Goal: Information Seeking & Learning: Learn about a topic

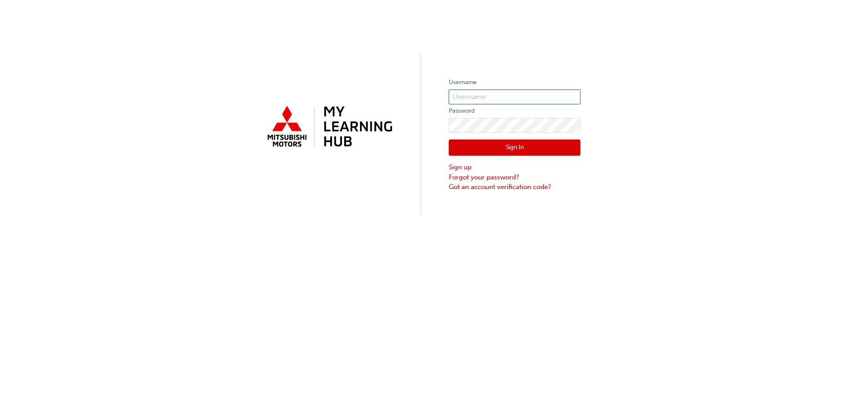
type input "0005962324"
click at [519, 98] on input "0005962324" at bounding box center [515, 97] width 132 height 15
click at [465, 151] on button "Sign In" at bounding box center [515, 148] width 132 height 17
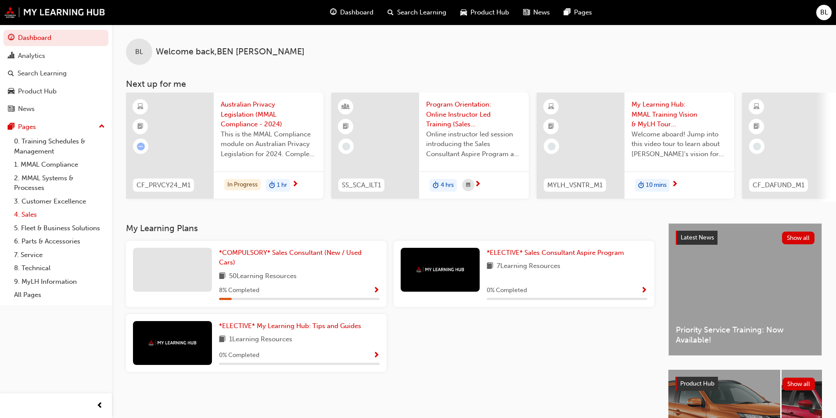
click at [67, 212] on link "4. Sales" at bounding box center [60, 215] width 98 height 14
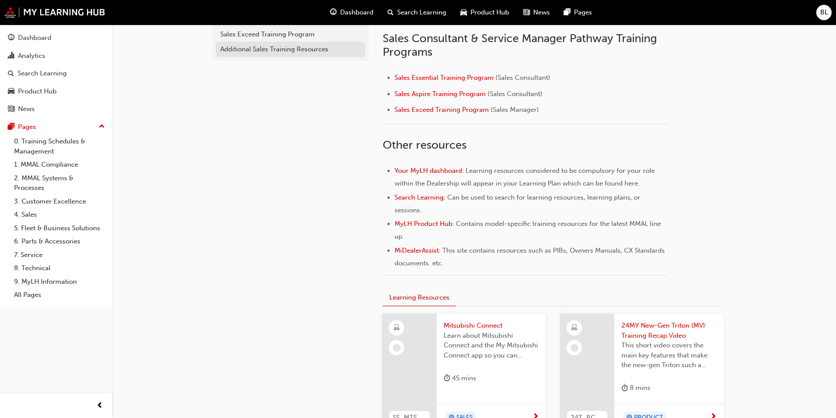
scroll to position [263, 0]
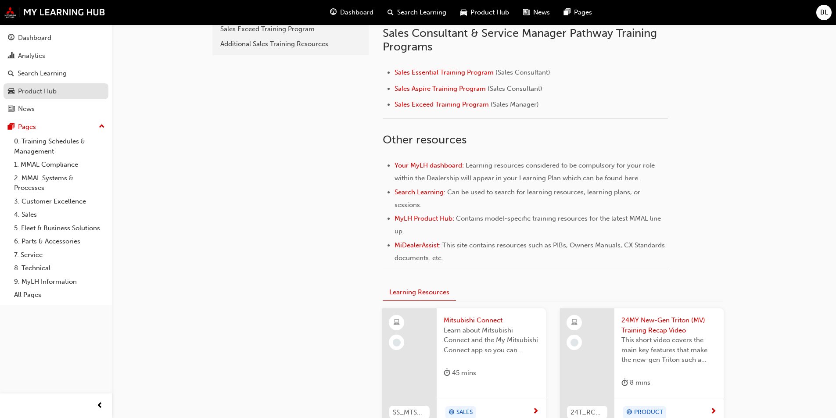
click at [73, 88] on div "Product Hub" at bounding box center [56, 91] width 96 height 11
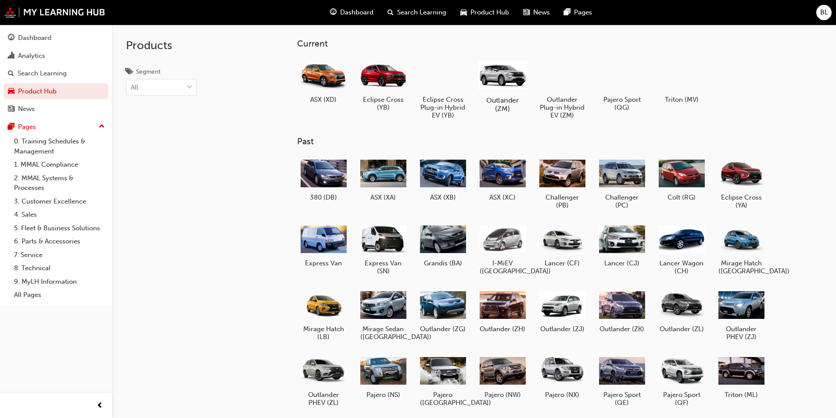
click at [499, 74] on div at bounding box center [502, 75] width 49 height 35
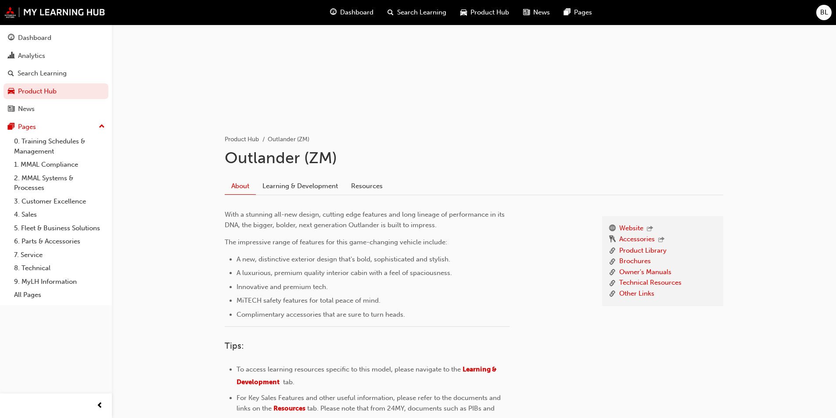
scroll to position [176, 0]
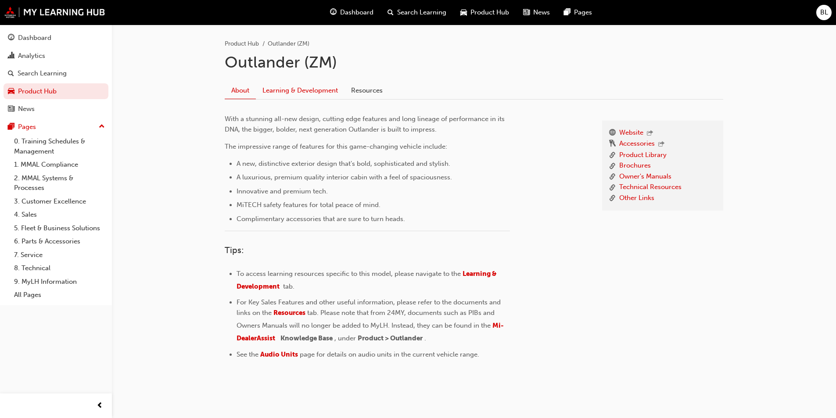
click at [289, 91] on link "Learning & Development" at bounding box center [300, 90] width 89 height 17
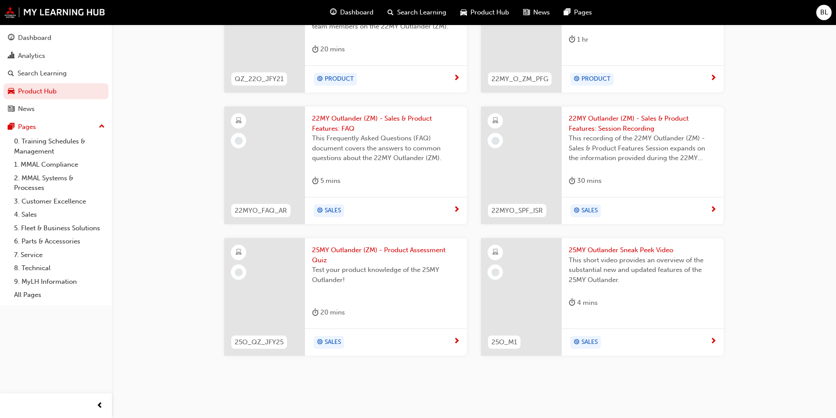
scroll to position [450, 0]
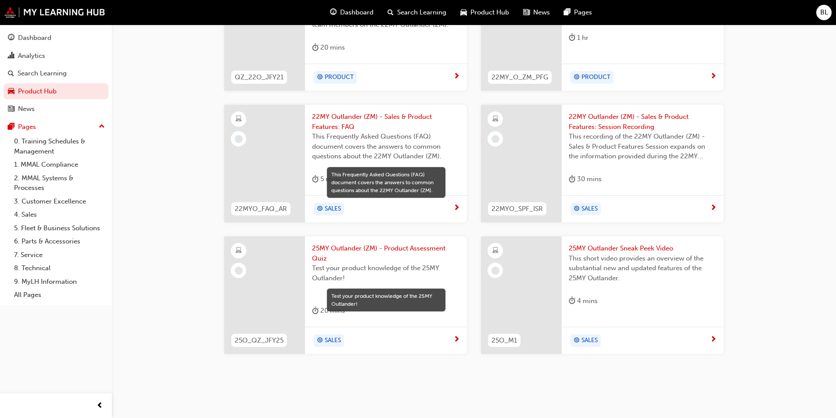
click at [361, 275] on span "Test your product knowledge of the 25MY Outlander!" at bounding box center [386, 273] width 148 height 20
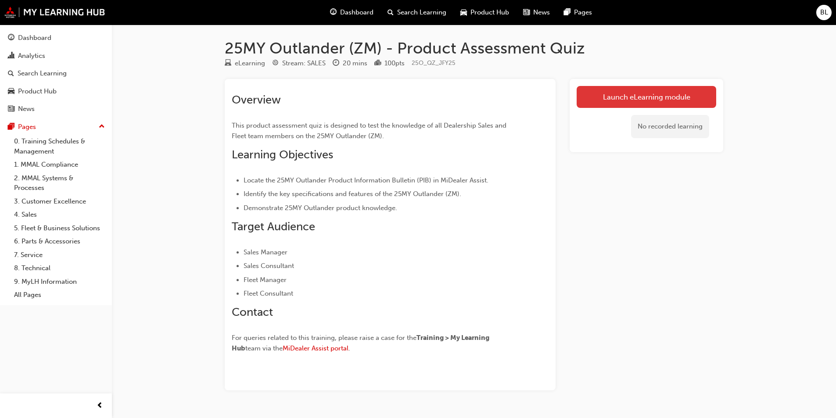
click at [638, 98] on link "Launch eLearning module" at bounding box center [647, 97] width 140 height 22
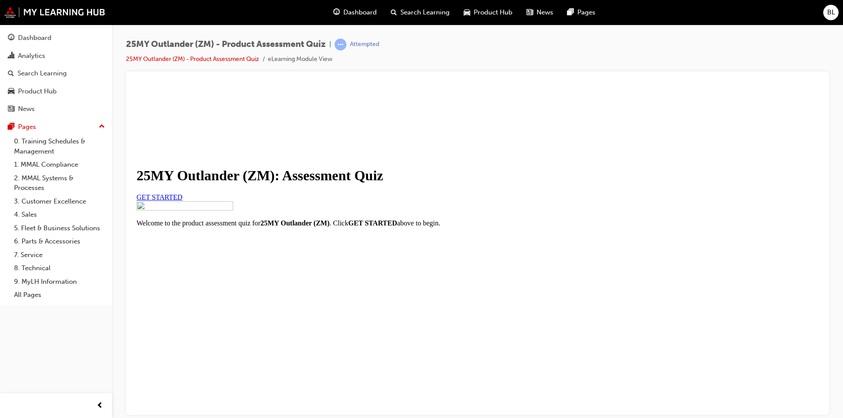
click at [183, 201] on link "GET STARTED" at bounding box center [160, 196] width 46 height 7
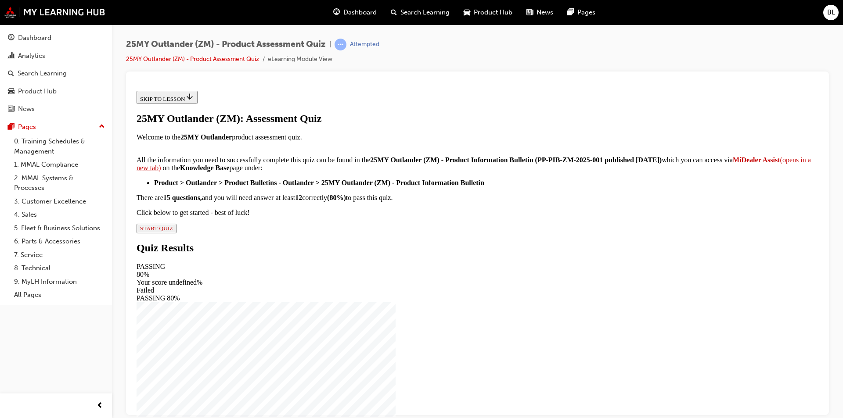
scroll to position [128, 0]
click at [173, 231] on span "START QUIZ" at bounding box center [156, 228] width 33 height 7
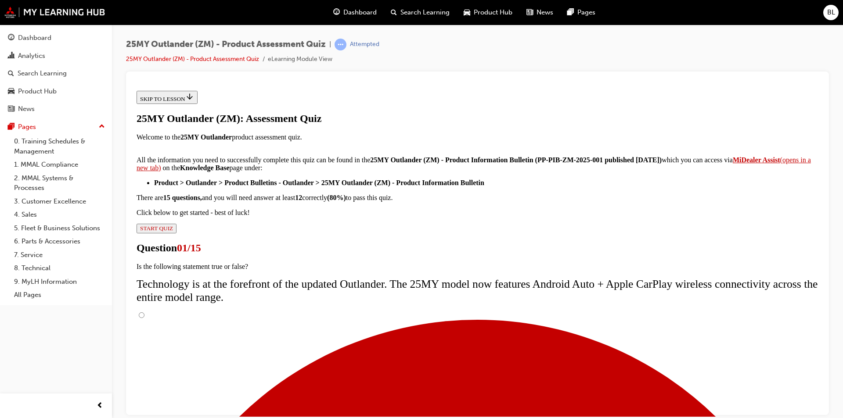
scroll to position [60, 0]
click at [144, 312] on input "True" at bounding box center [142, 315] width 6 height 6
radio input "true"
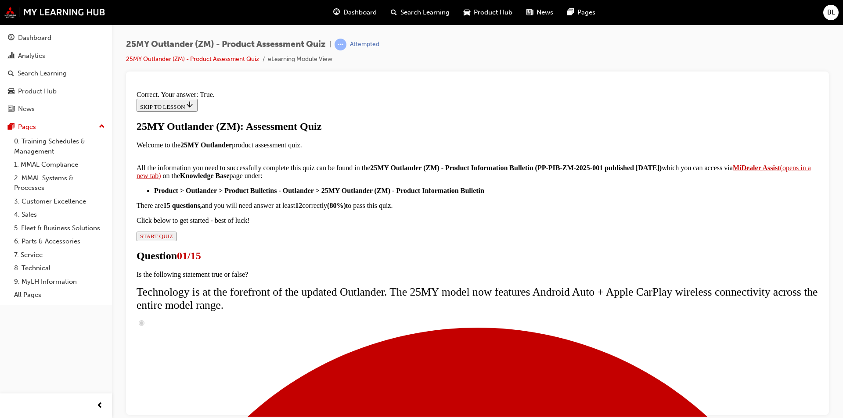
scroll to position [88, 0]
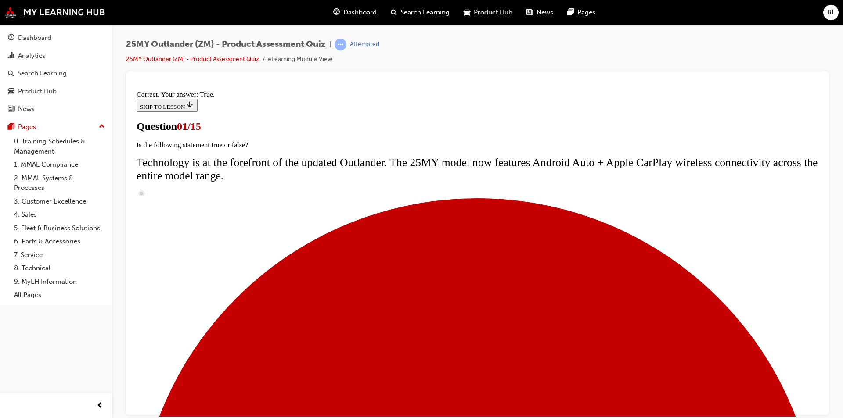
scroll to position [61, 0]
radio input "true"
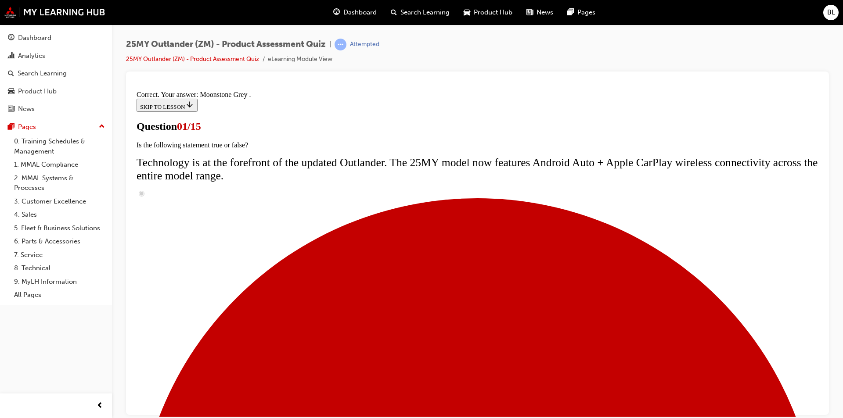
scroll to position [198, 0]
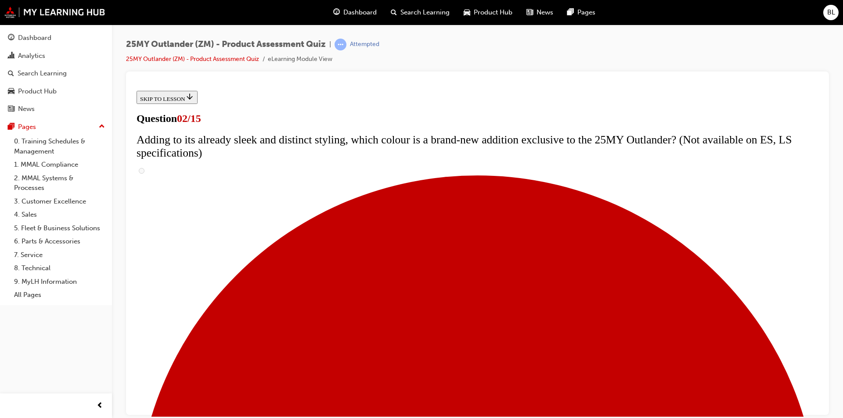
scroll to position [88, 0]
checkbox input "true"
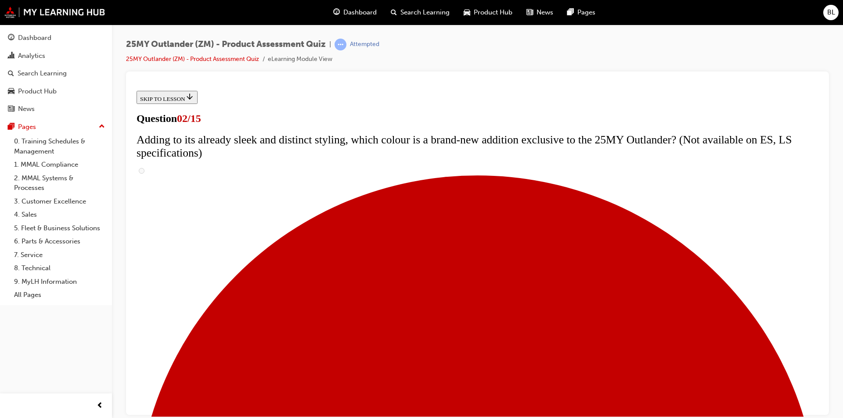
checkbox input "true"
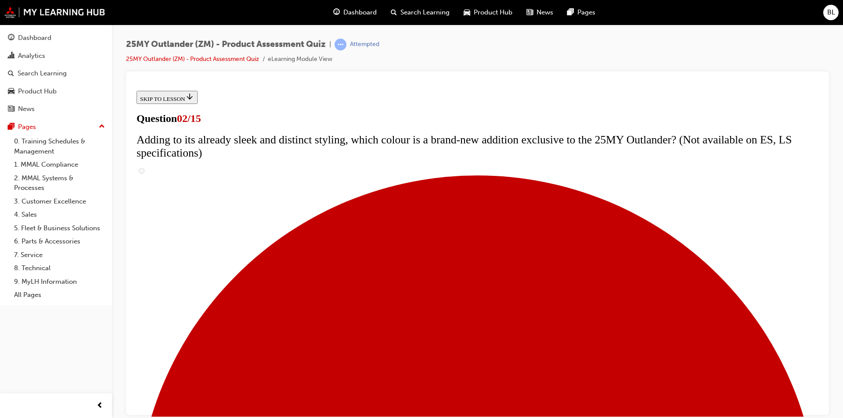
checkbox input "true"
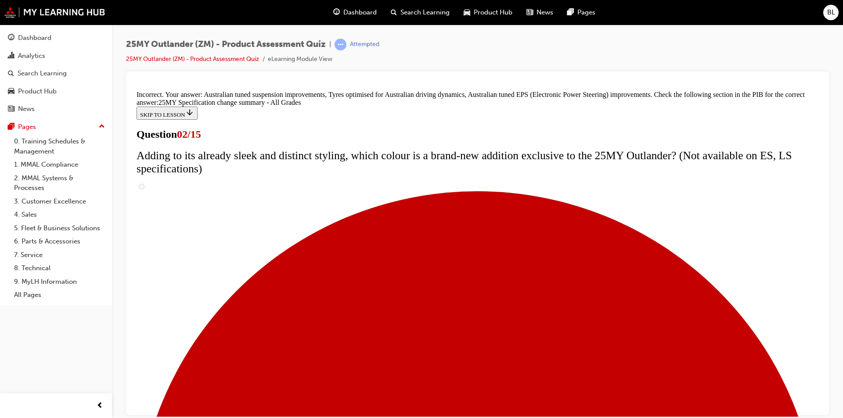
scroll to position [282, 0]
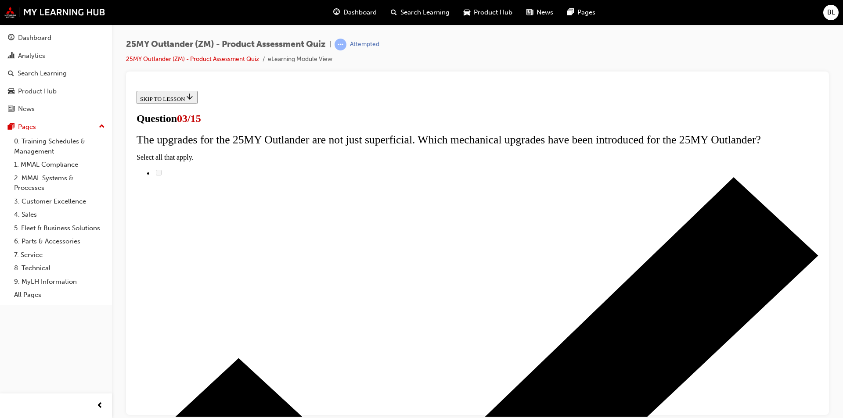
radio input "true"
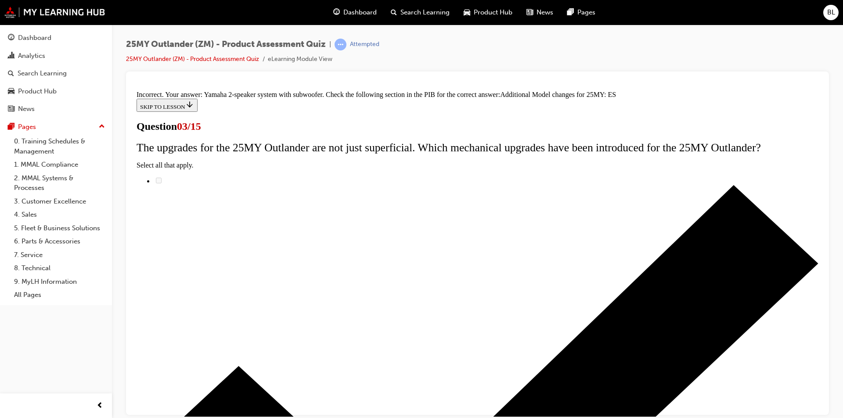
scroll to position [182, 0]
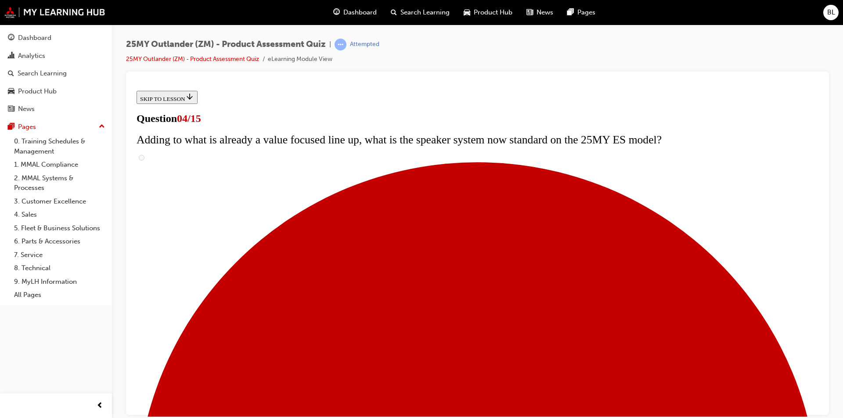
scroll to position [44, 0]
checkbox input "true"
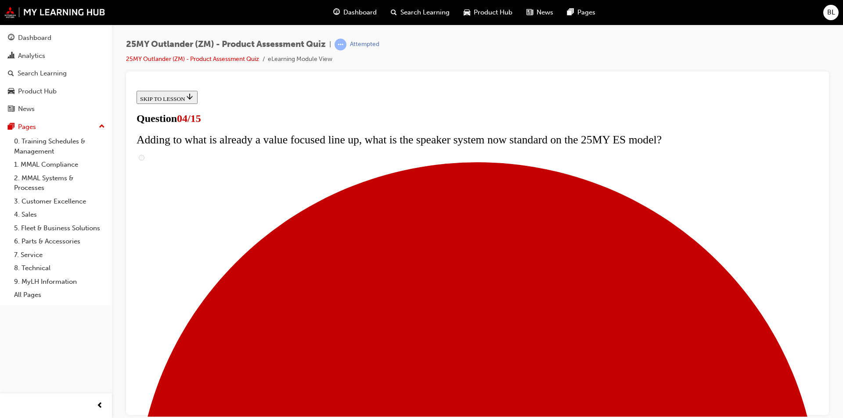
checkbox input "true"
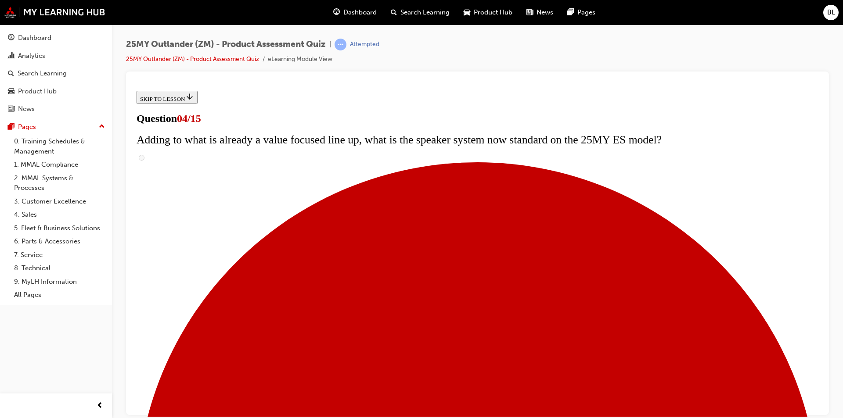
checkbox input "true"
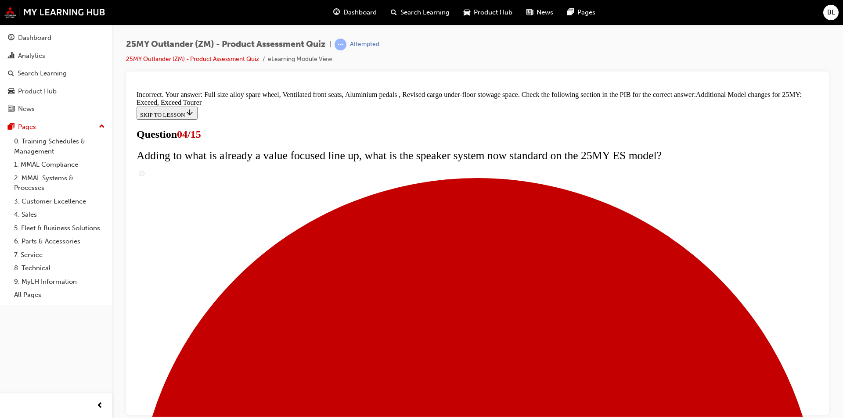
scroll to position [317, 0]
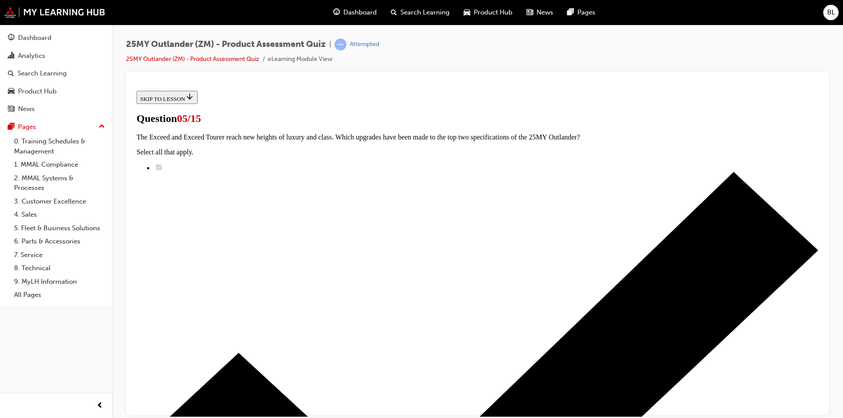
scroll to position [88, 0]
radio input "true"
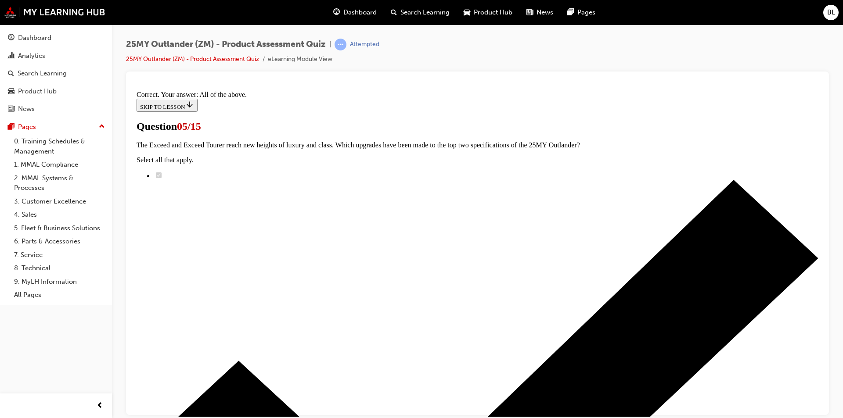
scroll to position [198, 0]
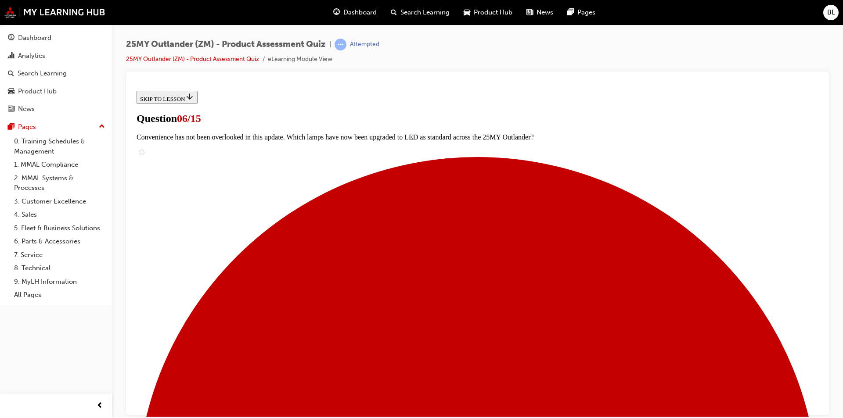
scroll to position [122, 0]
radio input "true"
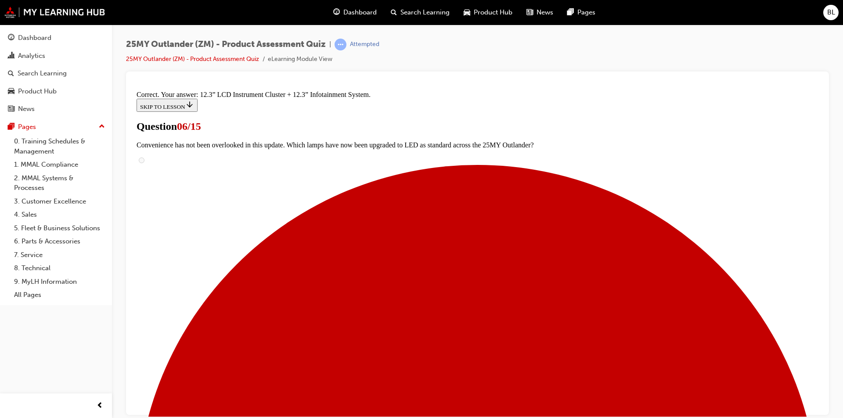
scroll to position [281, 0]
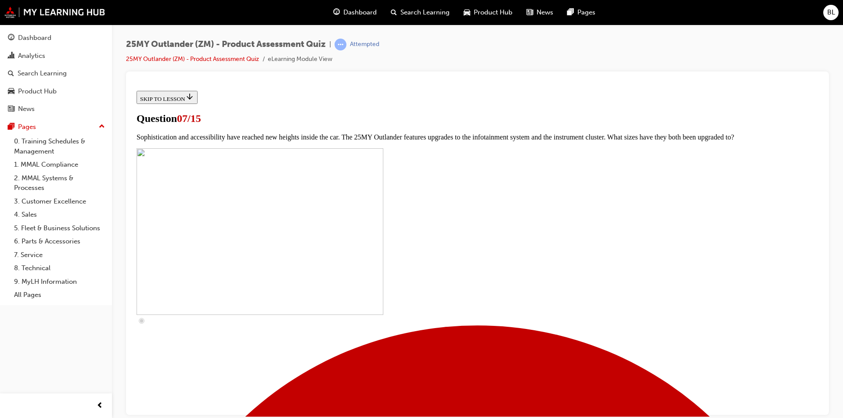
scroll to position [263, 0]
checkbox input "true"
drag, startPoint x: 386, startPoint y: 284, endPoint x: 388, endPoint y: 291, distance: 6.7
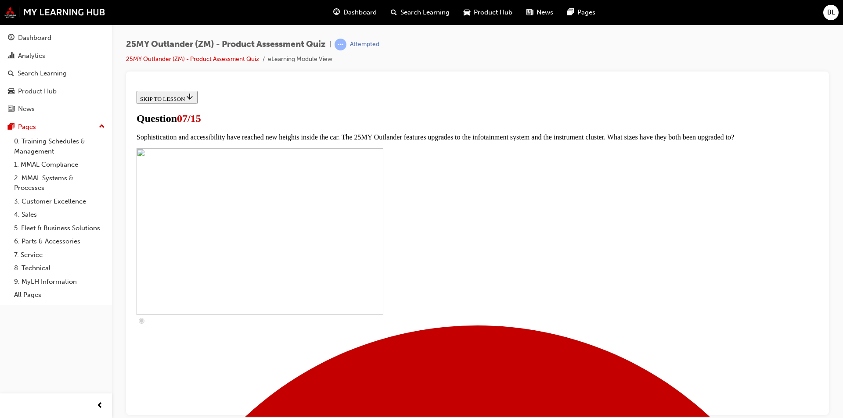
checkbox input "true"
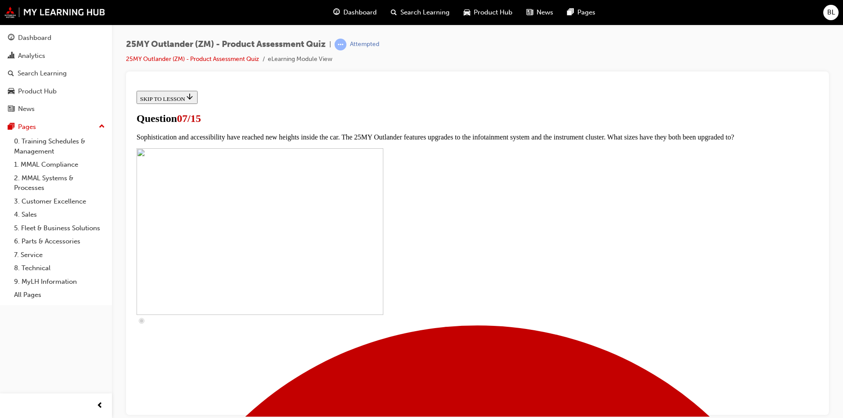
checkbox input "true"
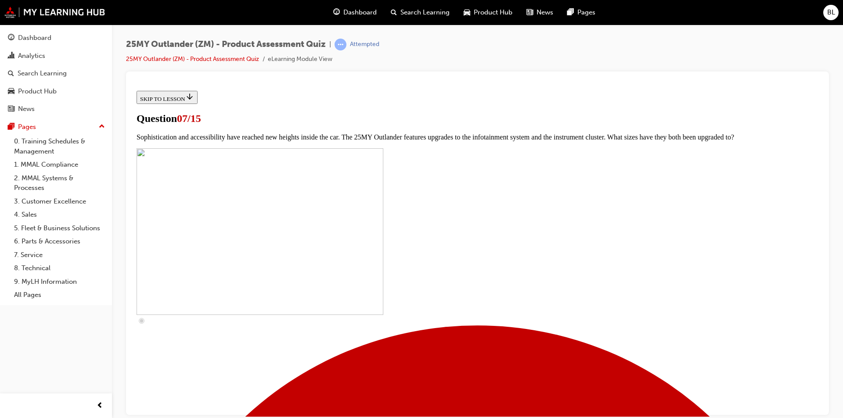
checkbox input "false"
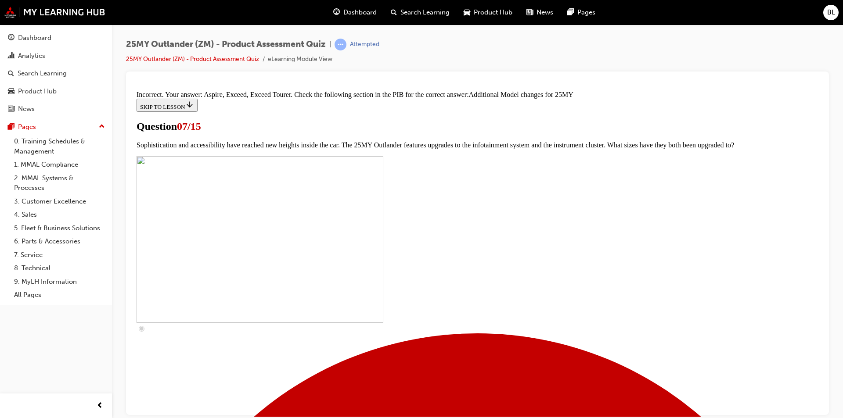
scroll to position [435, 0]
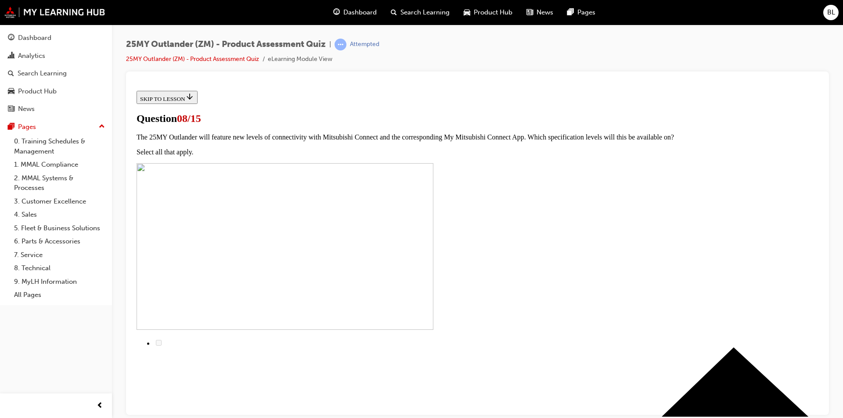
scroll to position [0, 0]
radio input "true"
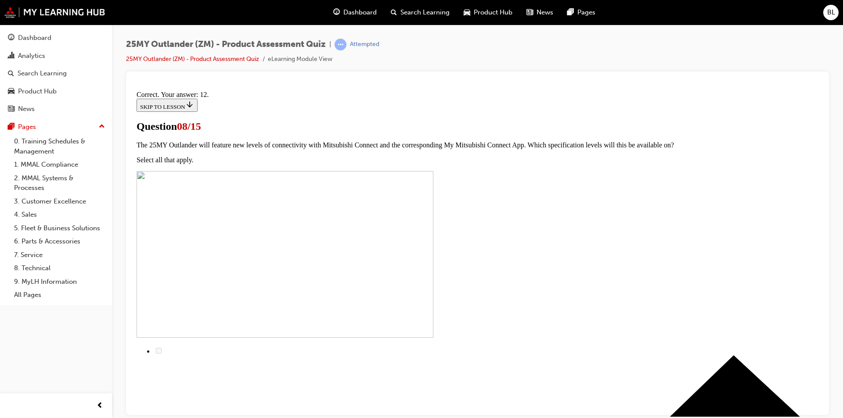
scroll to position [128, 0]
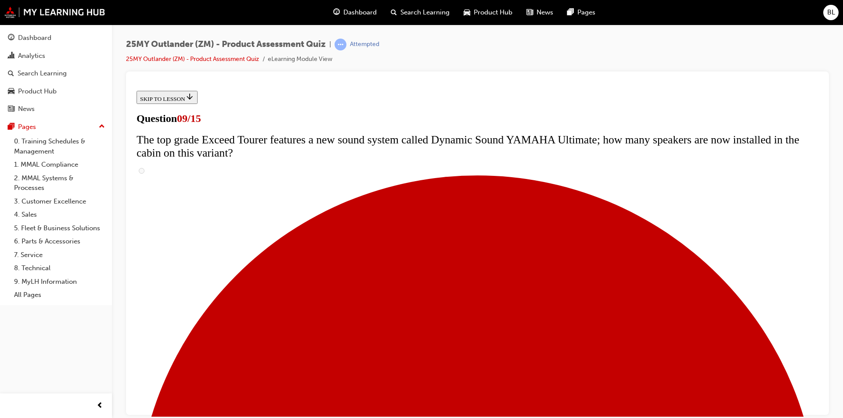
scroll to position [351, 0]
radio input "true"
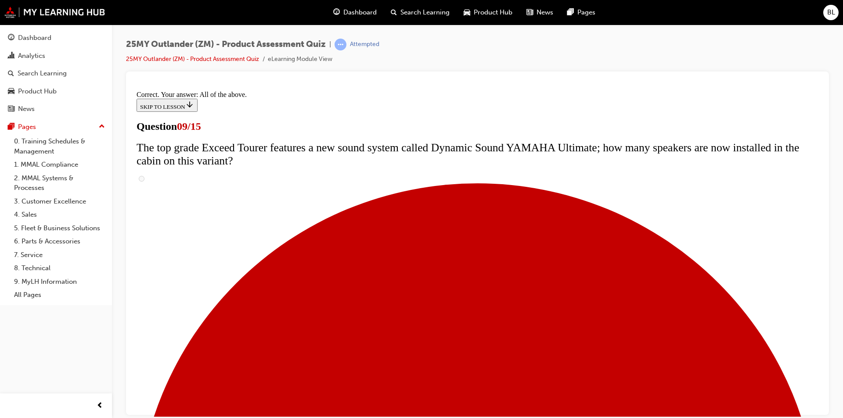
scroll to position [442, 0]
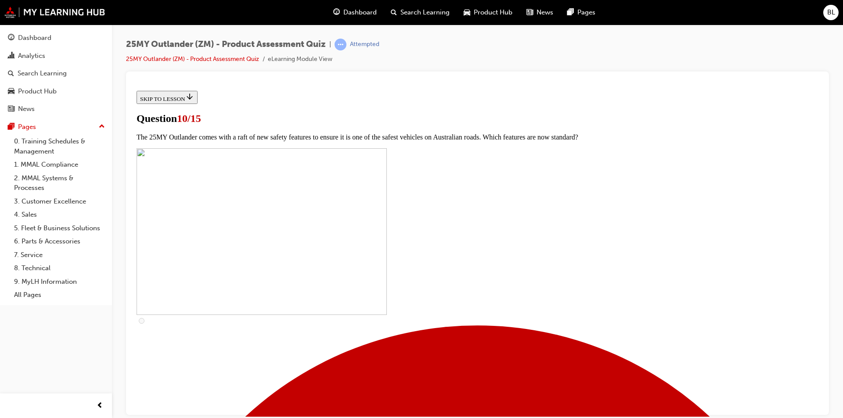
scroll to position [88, 0]
checkbox input "true"
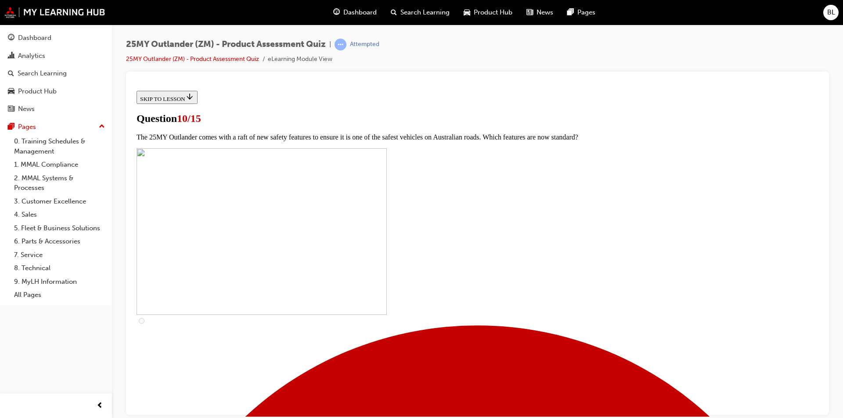
checkbox input "true"
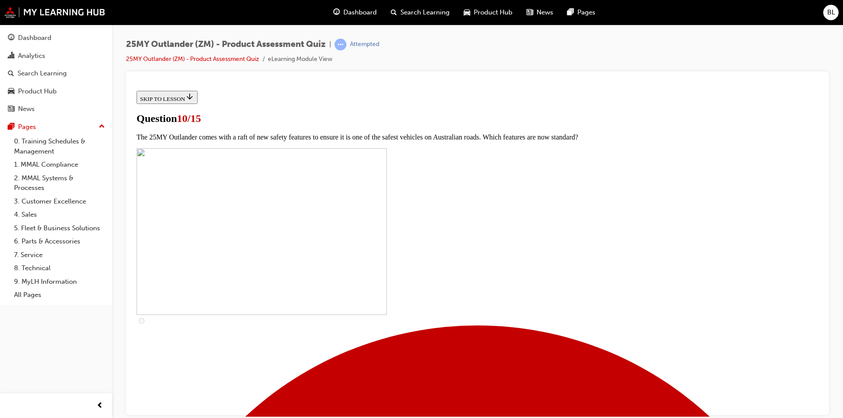
checkbox input "true"
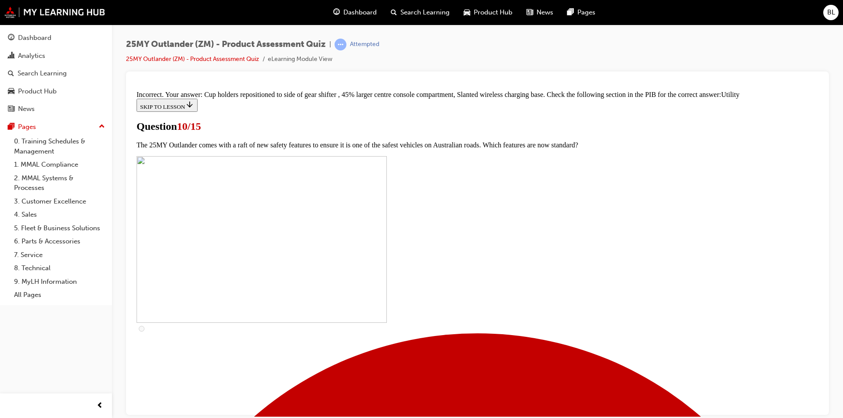
scroll to position [414, 0]
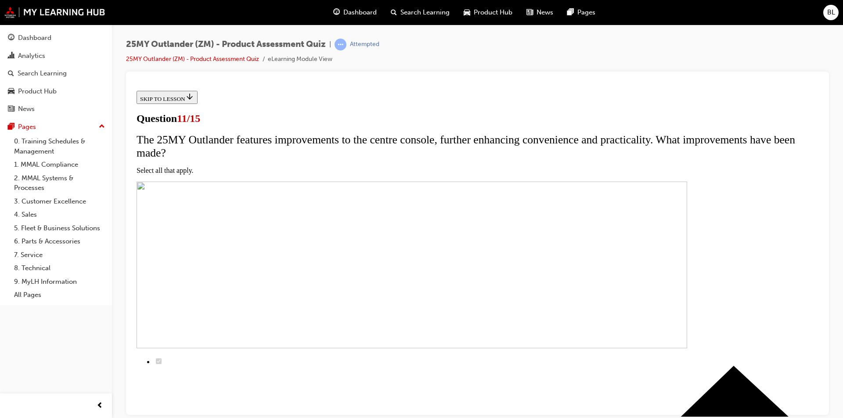
scroll to position [88, 0]
checkbox input "true"
drag, startPoint x: 451, startPoint y: 316, endPoint x: 442, endPoint y: 294, distance: 23.9
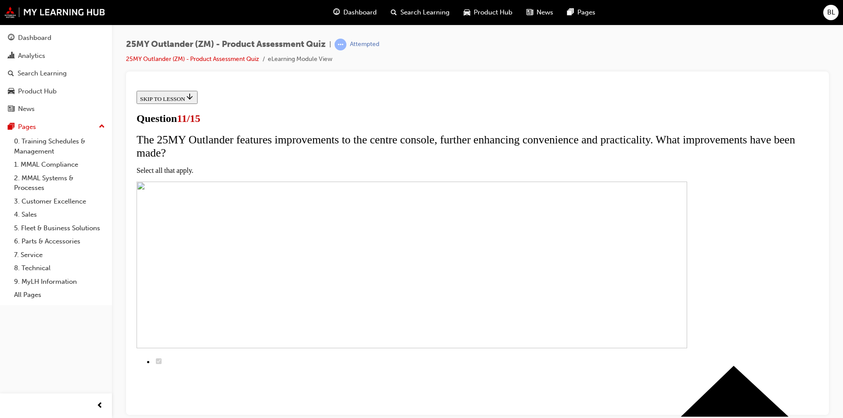
checkbox input "true"
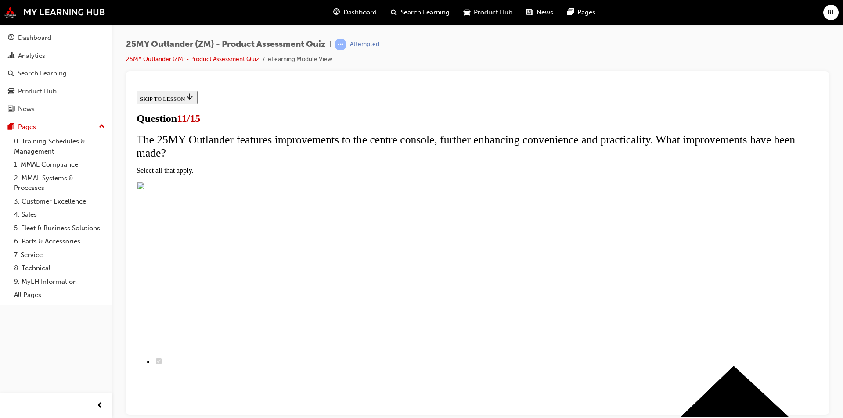
checkbox input "true"
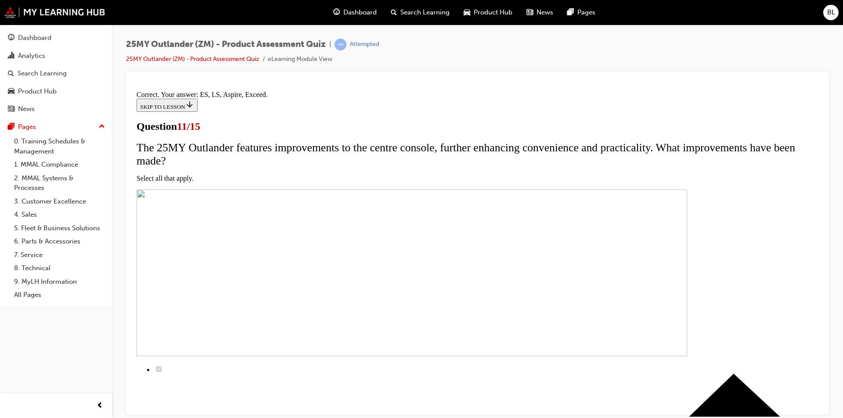
scroll to position [193, 0]
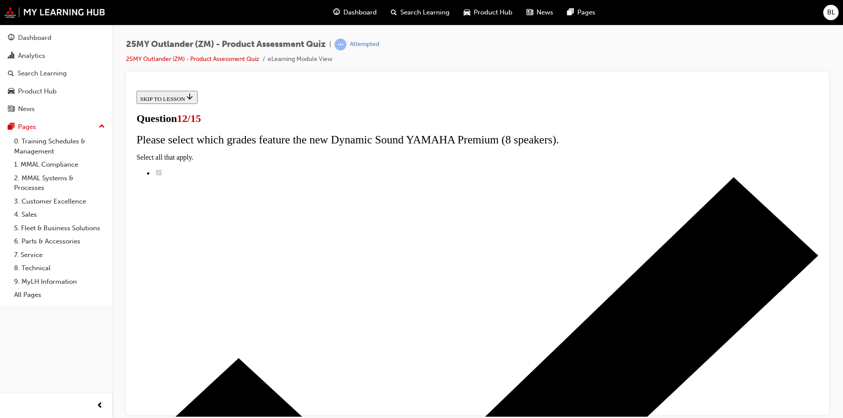
scroll to position [60, 0]
radio input "true"
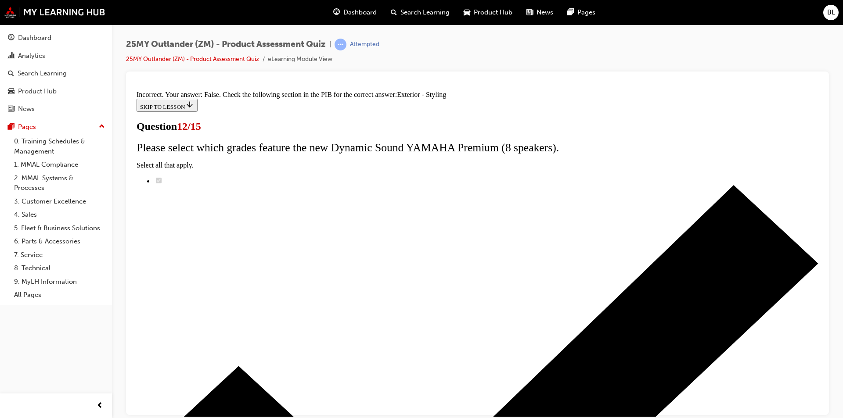
scroll to position [142, 0]
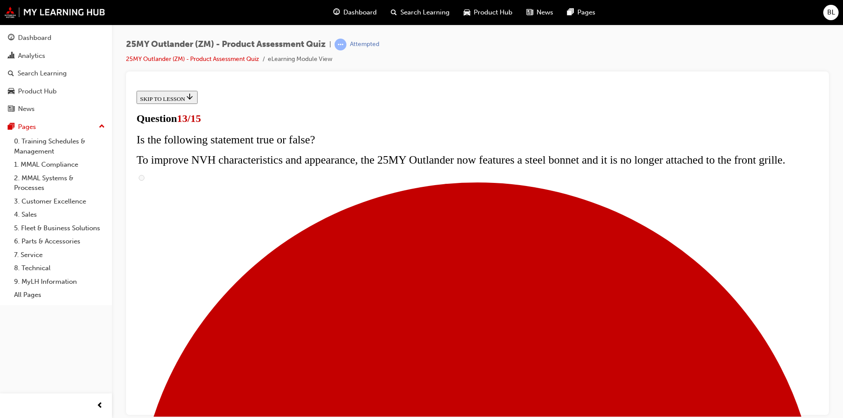
scroll to position [132, 0]
radio input "true"
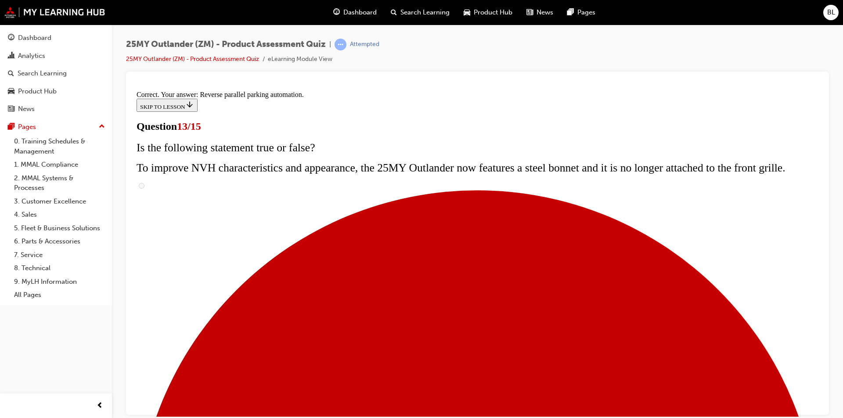
scroll to position [213, 0]
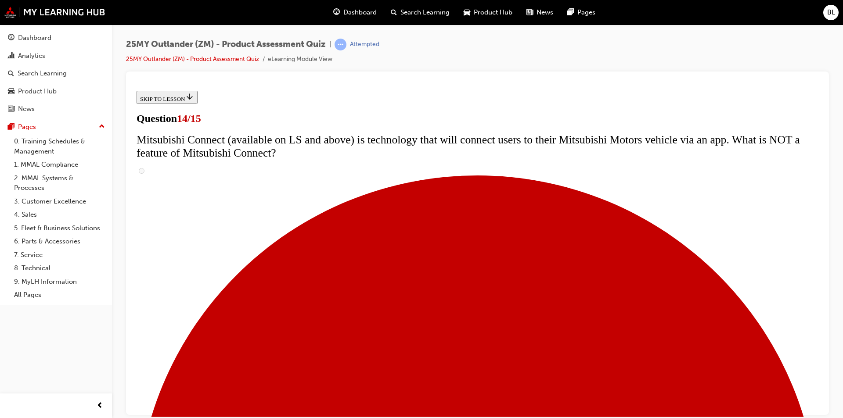
scroll to position [324, 0]
radio input "true"
drag, startPoint x: 455, startPoint y: 324, endPoint x: 459, endPoint y: 333, distance: 9.0
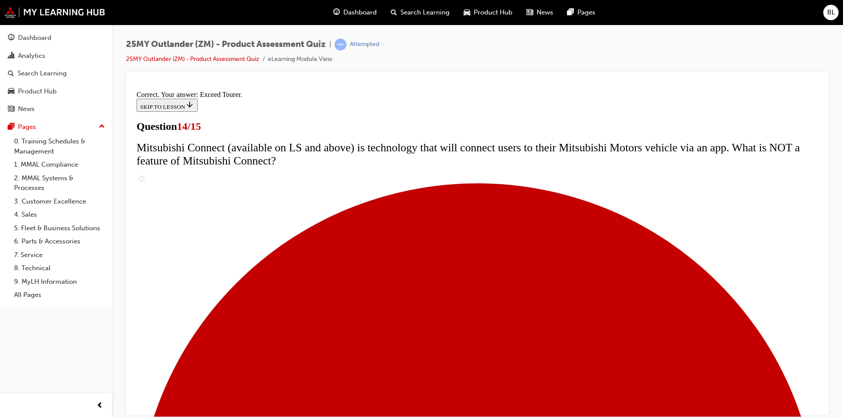
scroll to position [352, 0]
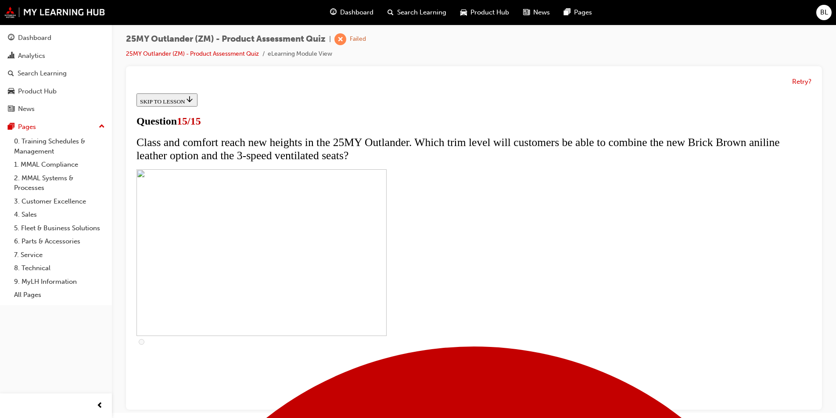
scroll to position [7, 0]
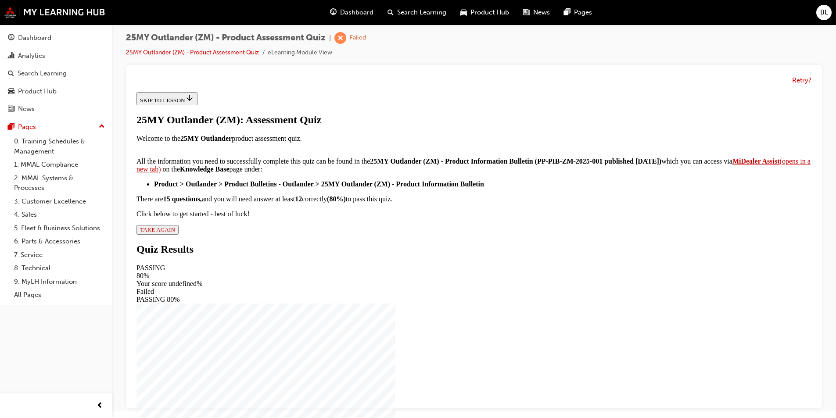
click at [175, 233] on span "TAKE AGAIN" at bounding box center [157, 230] width 35 height 7
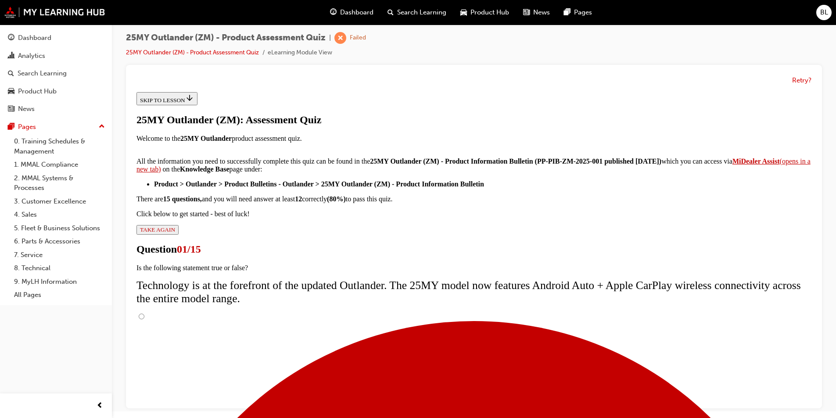
scroll to position [60, 0]
click at [144, 314] on input "True" at bounding box center [142, 317] width 6 height 6
radio input "true"
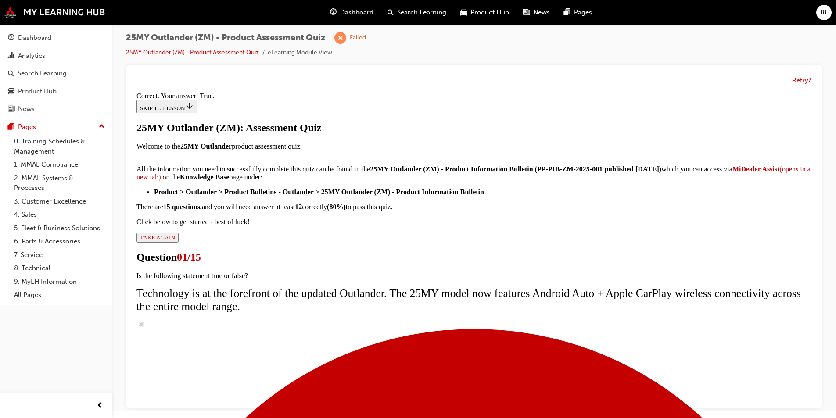
scroll to position [88, 0]
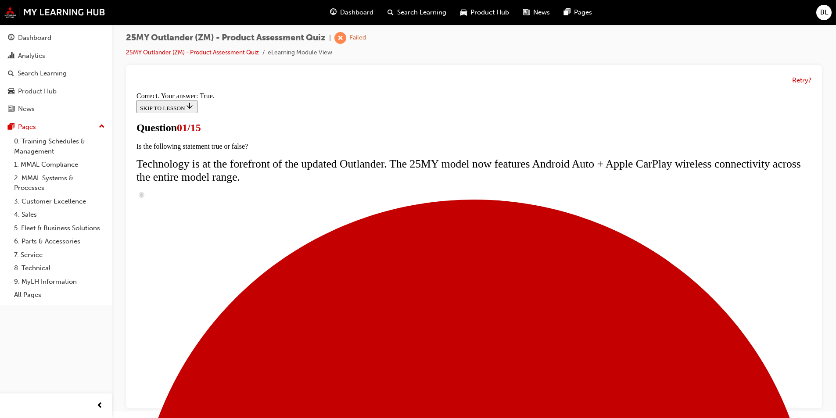
radio input "true"
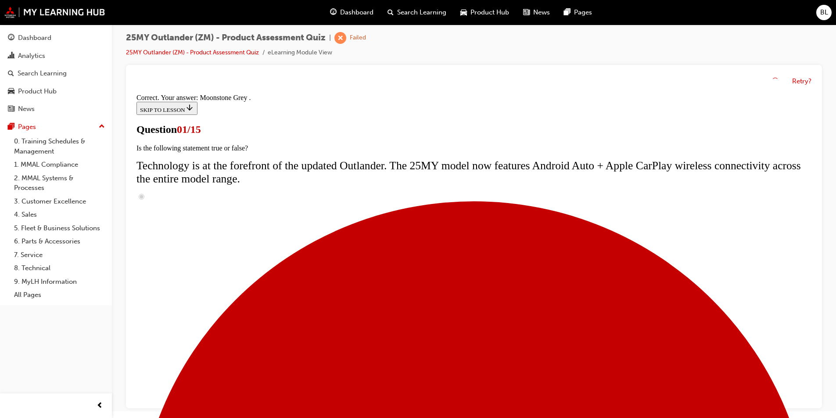
scroll to position [198, 0]
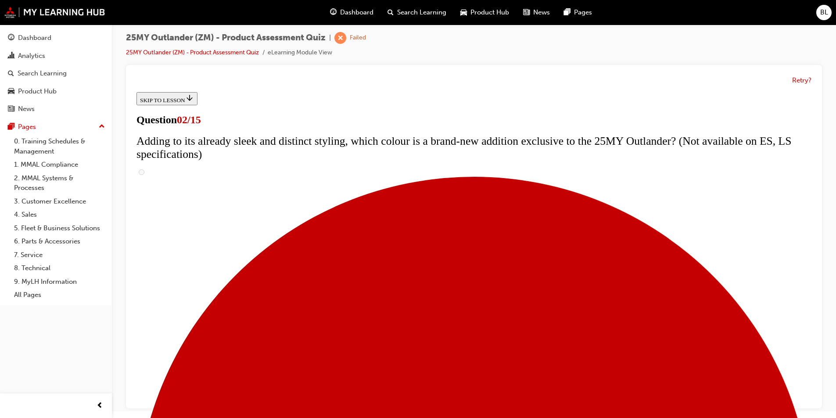
scroll to position [176, 0]
checkbox input "true"
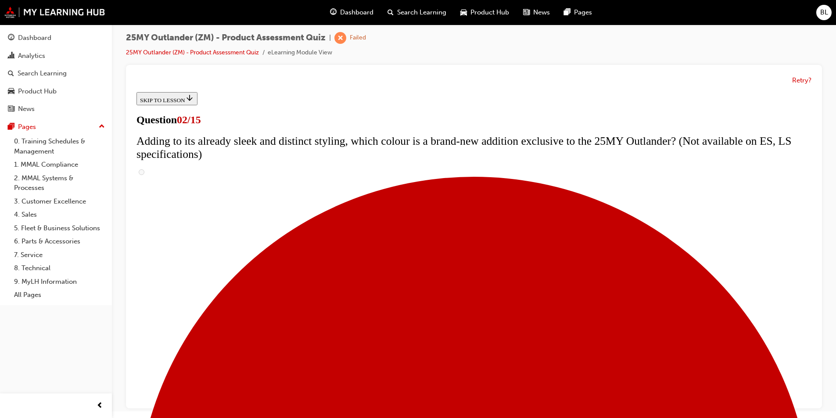
checkbox input "true"
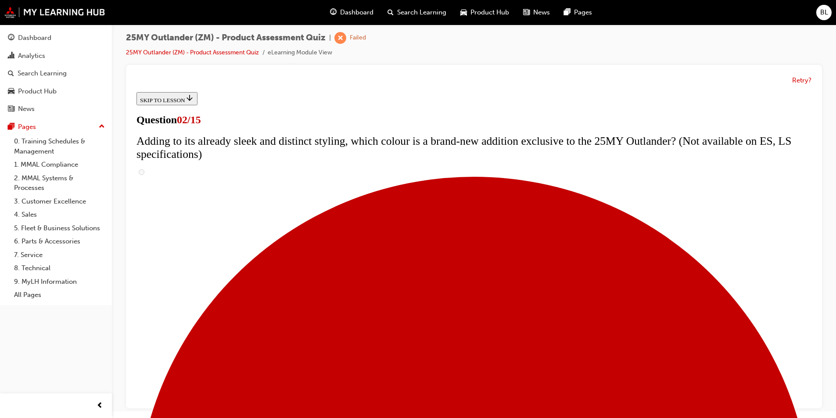
checkbox input "true"
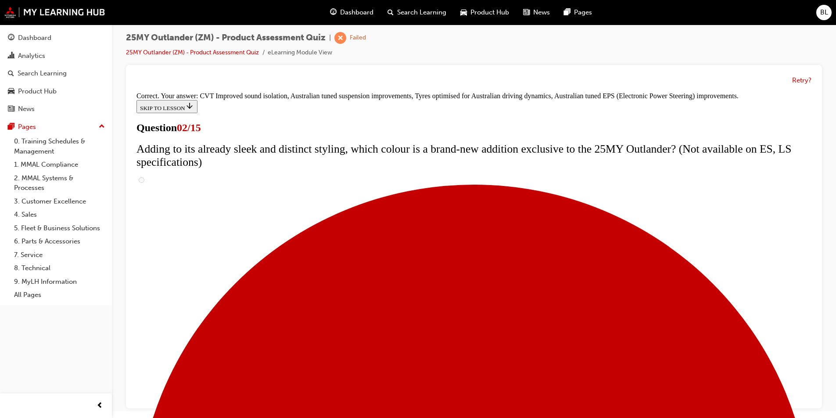
scroll to position [228, 0]
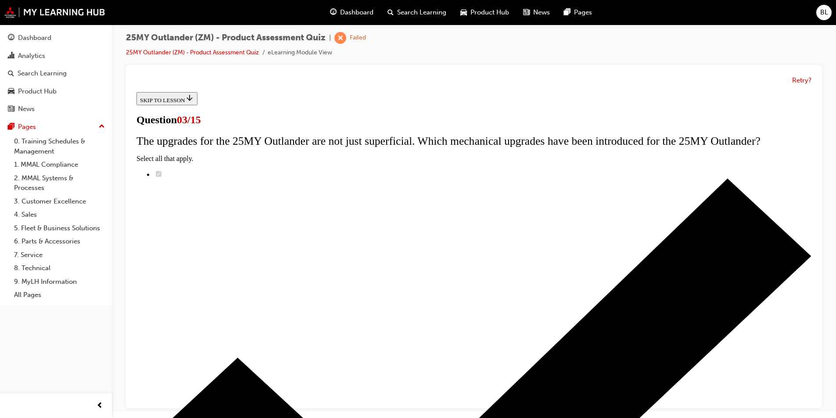
scroll to position [44, 0]
radio input "true"
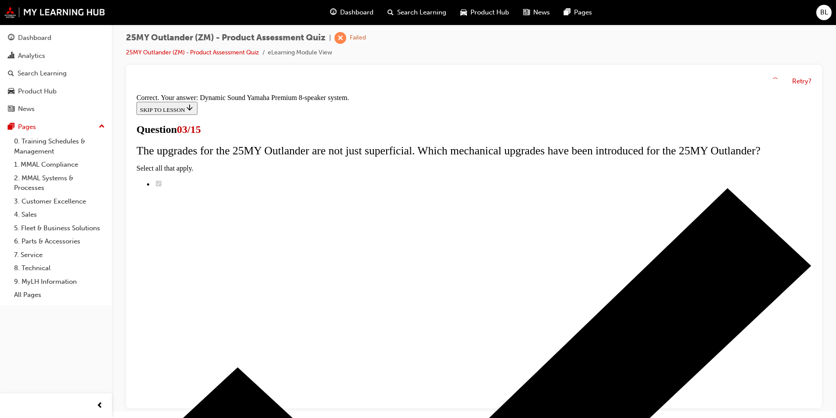
scroll to position [128, 0]
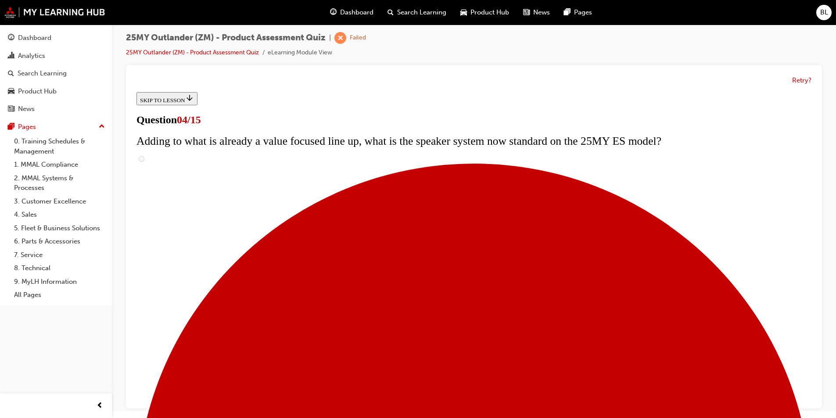
scroll to position [117, 0]
checkbox input "true"
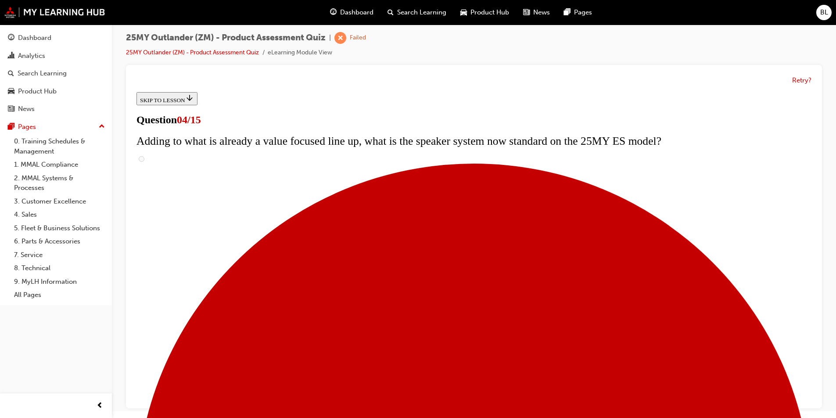
checkbox input "true"
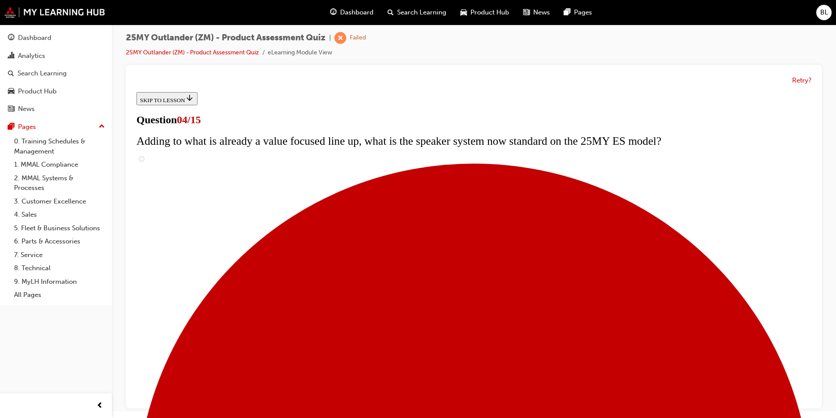
scroll to position [205, 0]
checkbox input "true"
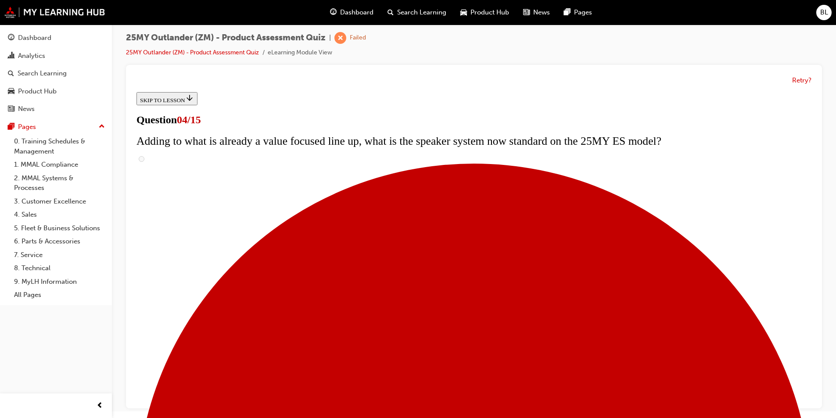
checkbox input "true"
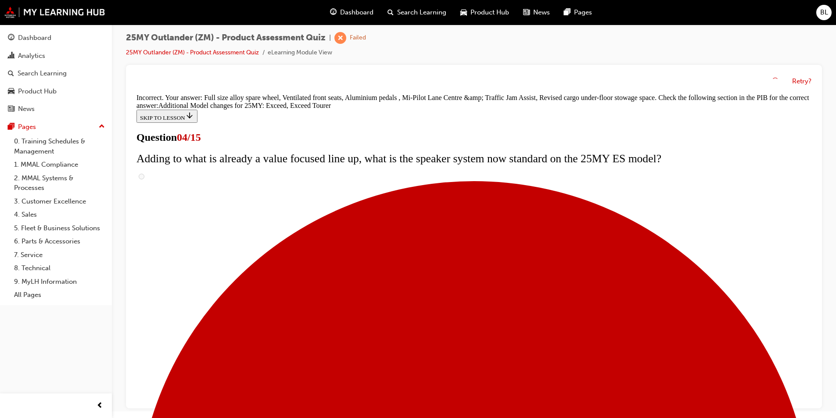
scroll to position [317, 0]
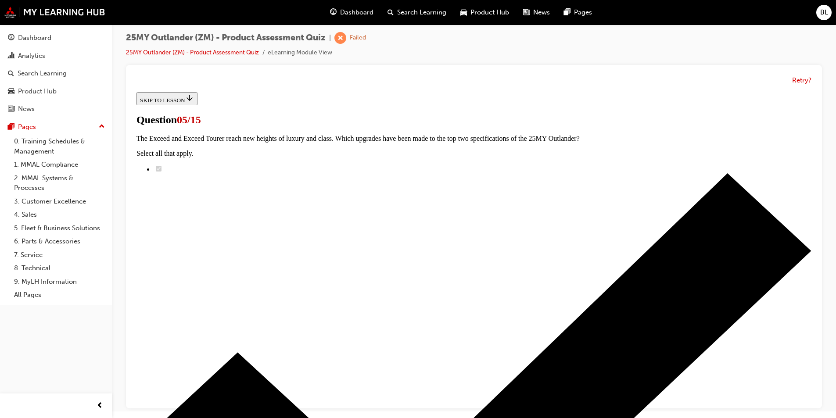
scroll to position [88, 0]
radio input "true"
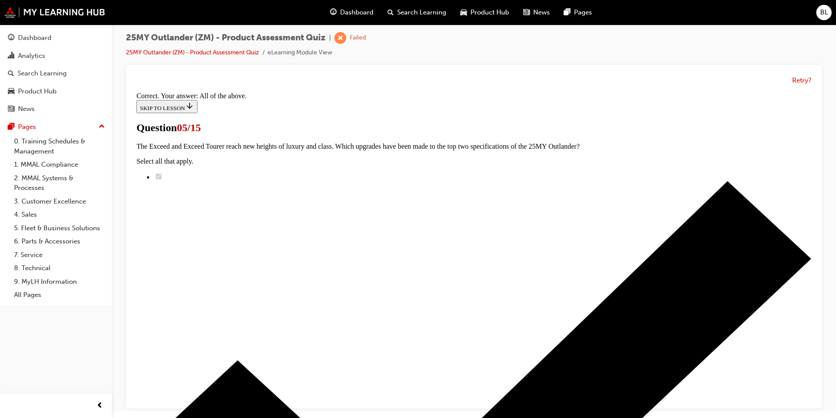
scroll to position [198, 0]
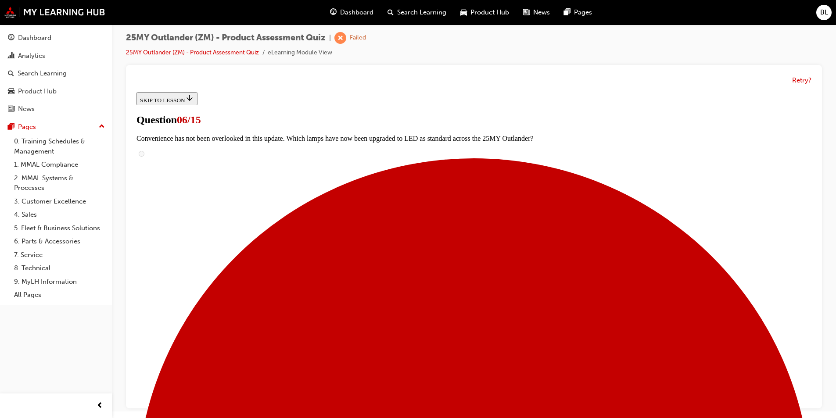
scroll to position [219, 0]
radio input "true"
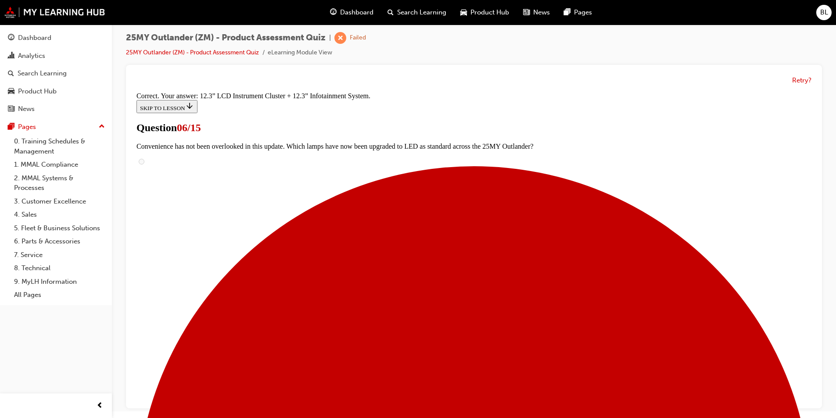
scroll to position [281, 0]
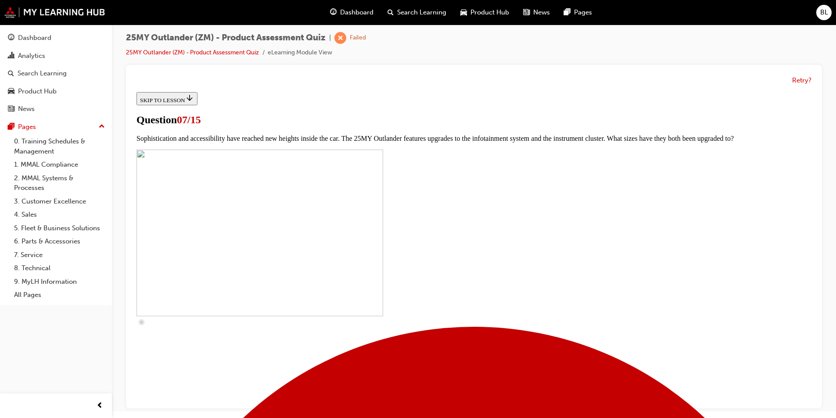
scroll to position [342, 0]
checkbox input "true"
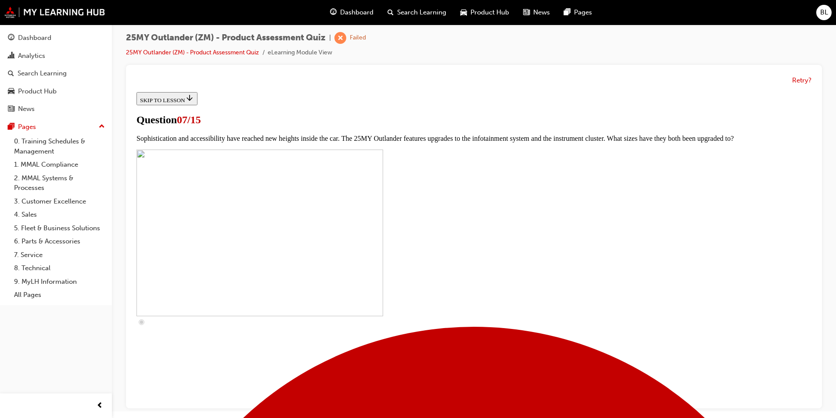
checkbox input "true"
drag, startPoint x: 467, startPoint y: 228, endPoint x: 467, endPoint y: 238, distance: 9.7
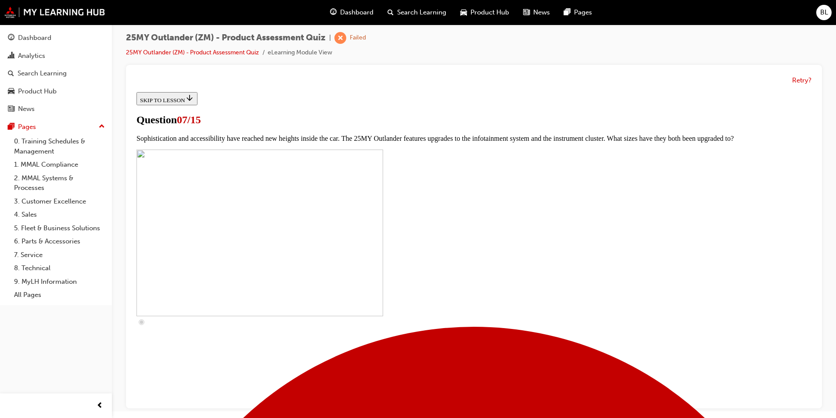
checkbox input "true"
drag, startPoint x: 469, startPoint y: 256, endPoint x: 471, endPoint y: 260, distance: 4.5
checkbox input "true"
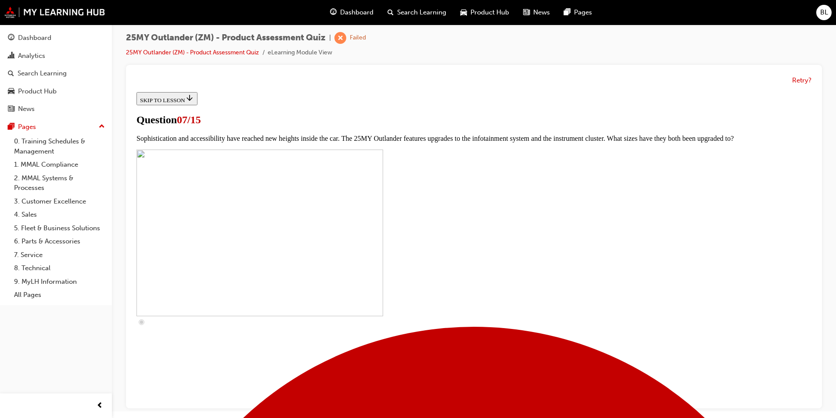
checkbox input "true"
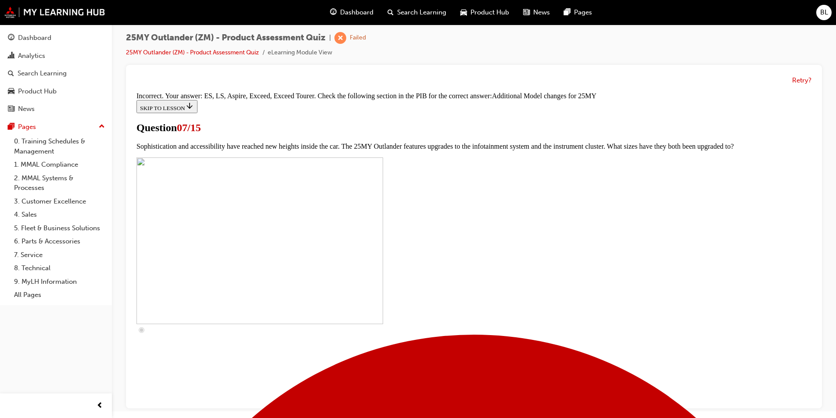
scroll to position [435, 0]
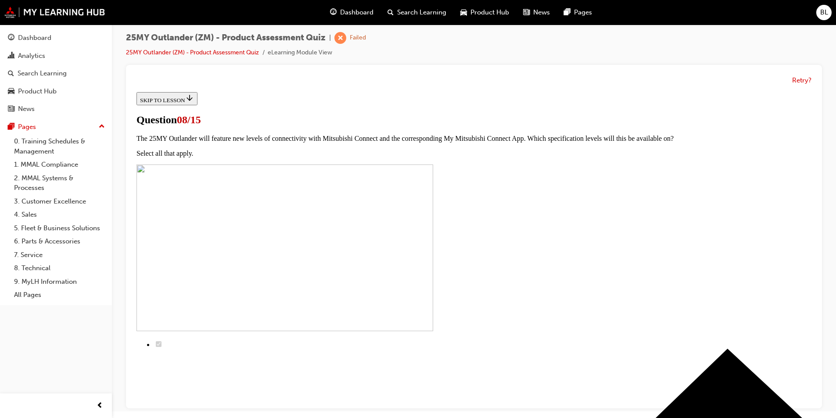
scroll to position [44, 0]
drag, startPoint x: 475, startPoint y: 318, endPoint x: 477, endPoint y: 365, distance: 47.0
radio input "true"
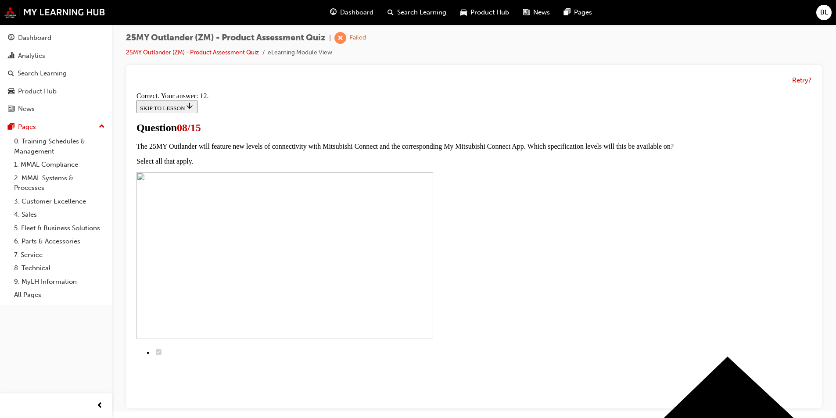
scroll to position [128, 0]
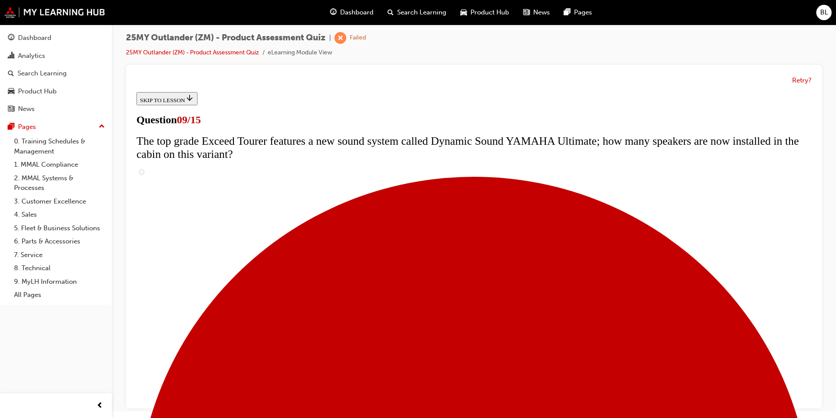
scroll to position [386, 0]
radio input "true"
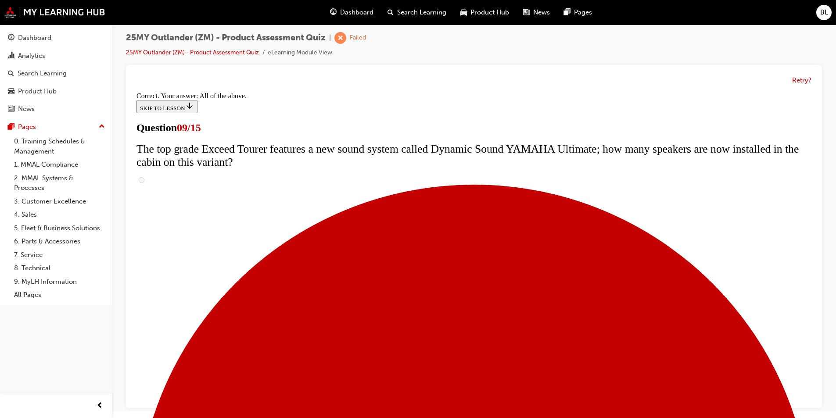
scroll to position [442, 0]
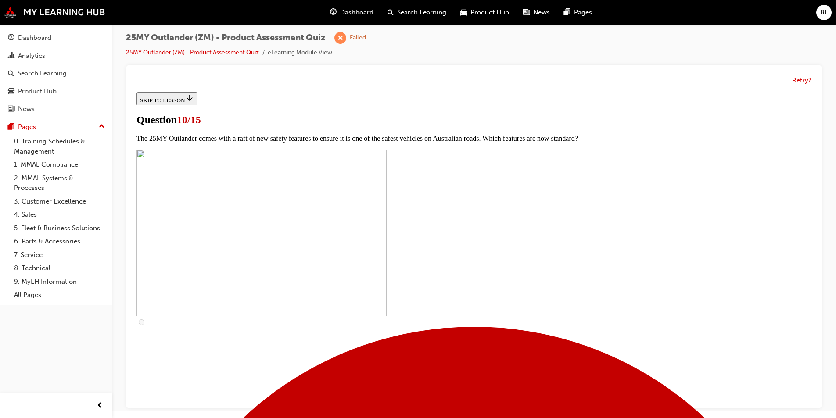
scroll to position [132, 0]
checkbox input "true"
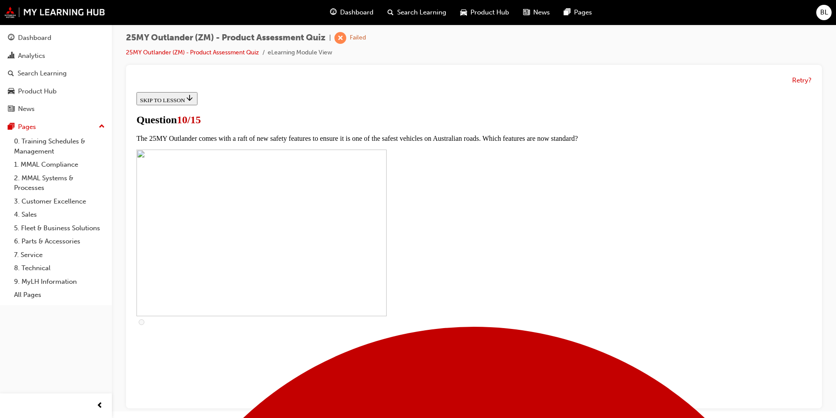
checkbox input "true"
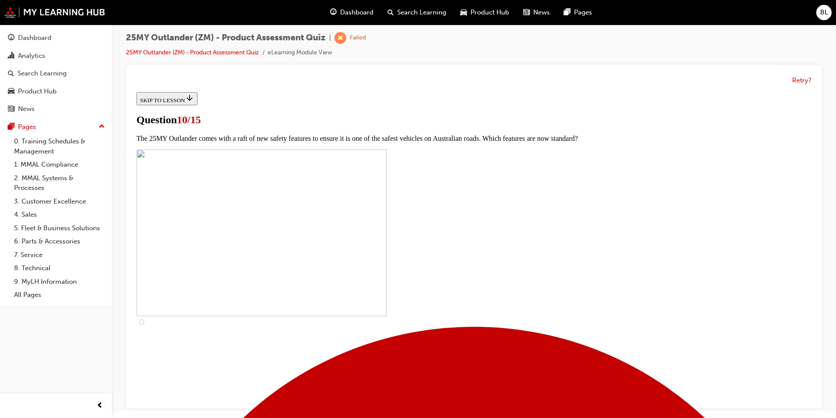
checkbox input "true"
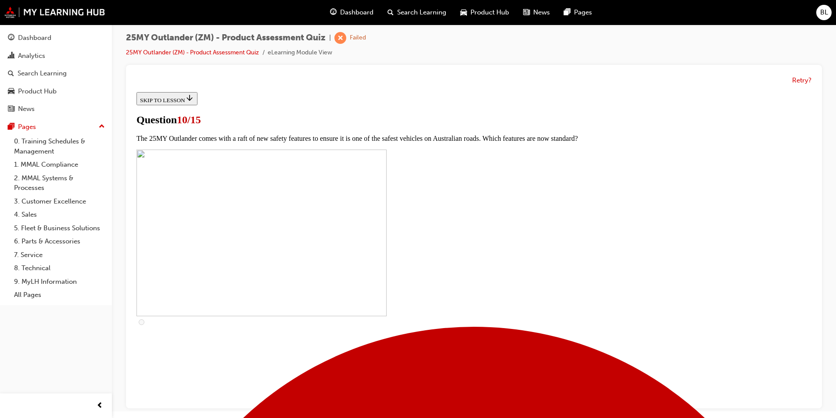
checkbox input "true"
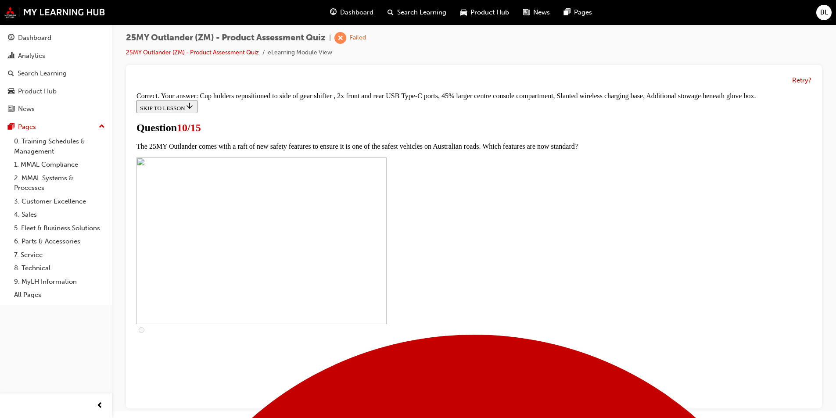
scroll to position [360, 0]
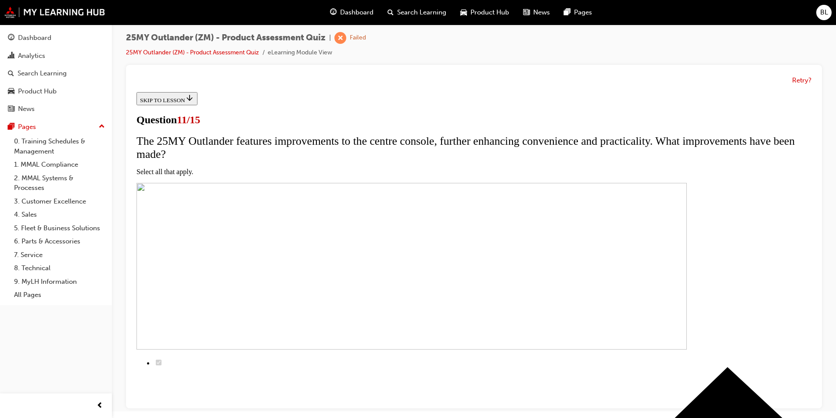
scroll to position [165, 0]
checkbox input "true"
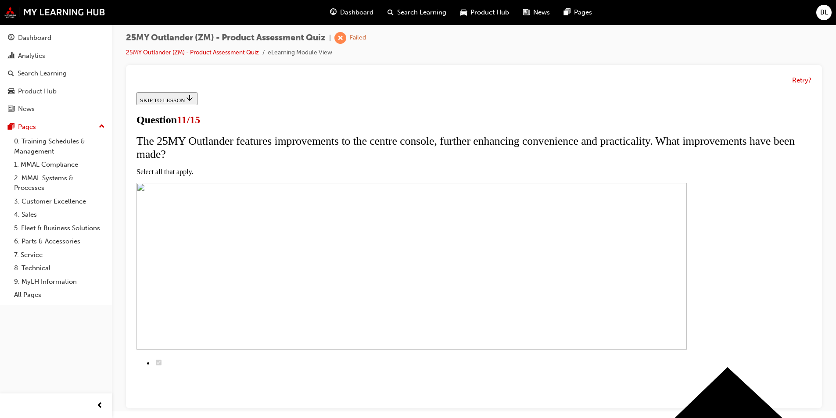
checkbox input "true"
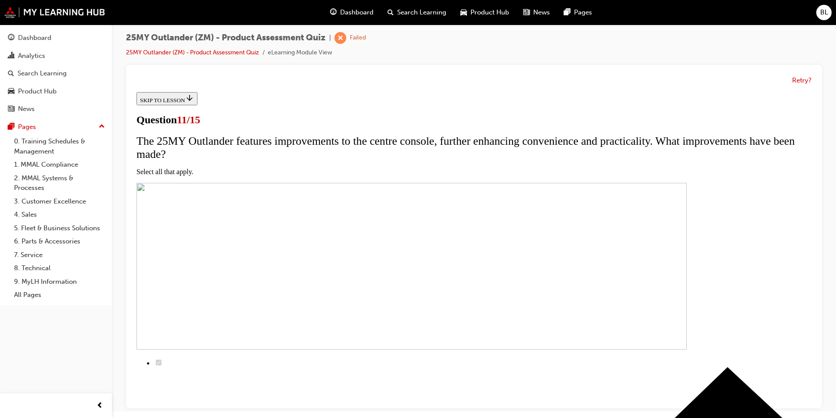
checkbox input "true"
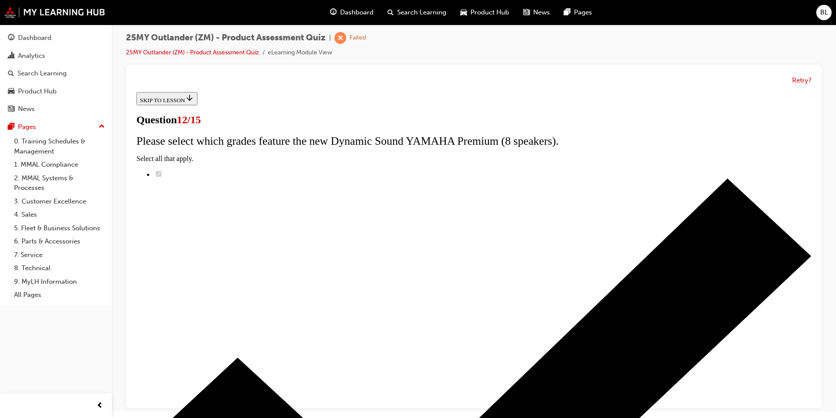
radio input "true"
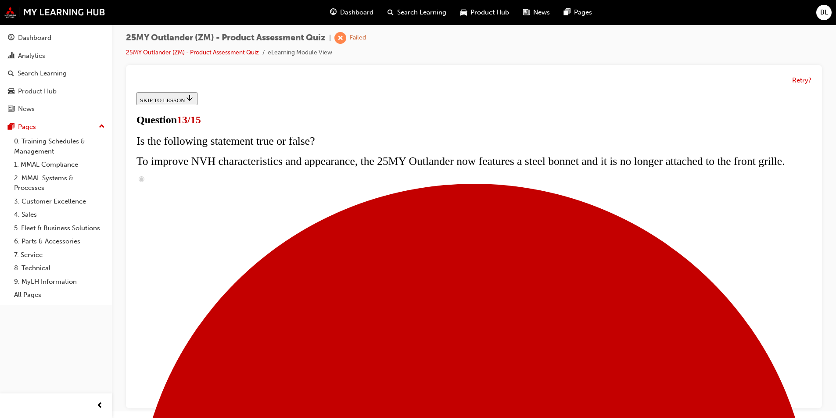
scroll to position [186, 0]
radio input "true"
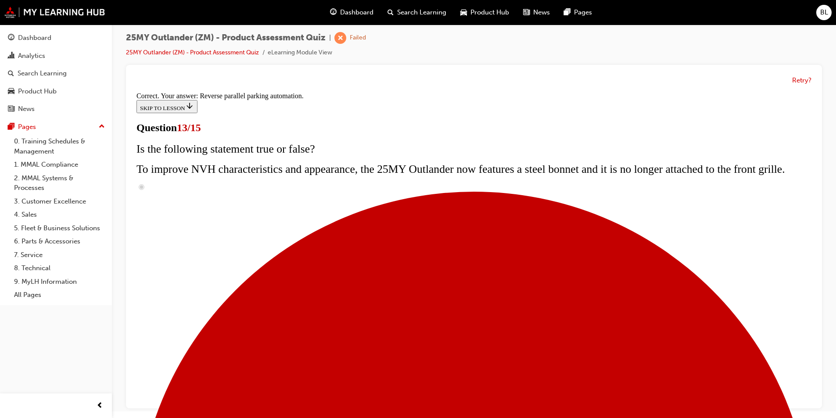
scroll to position [213, 0]
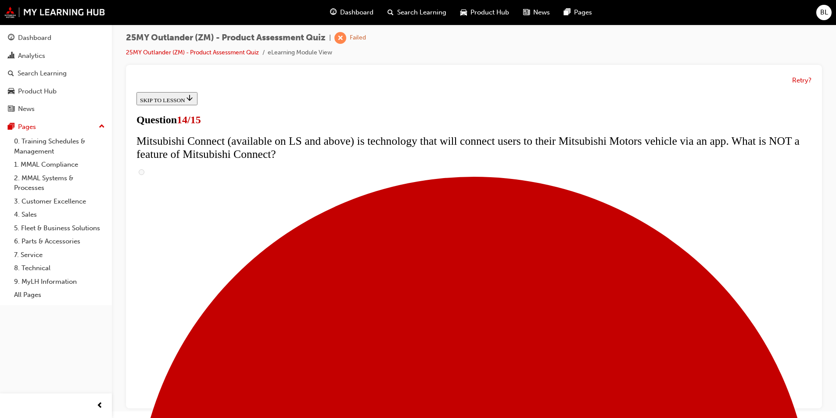
scroll to position [298, 0]
radio input "true"
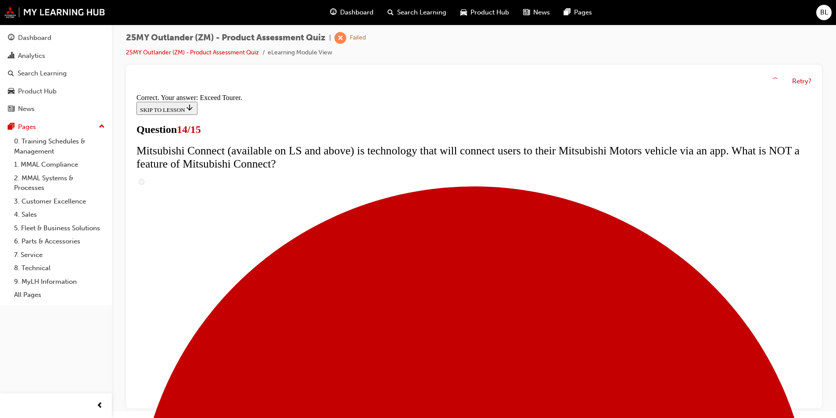
scroll to position [352, 0]
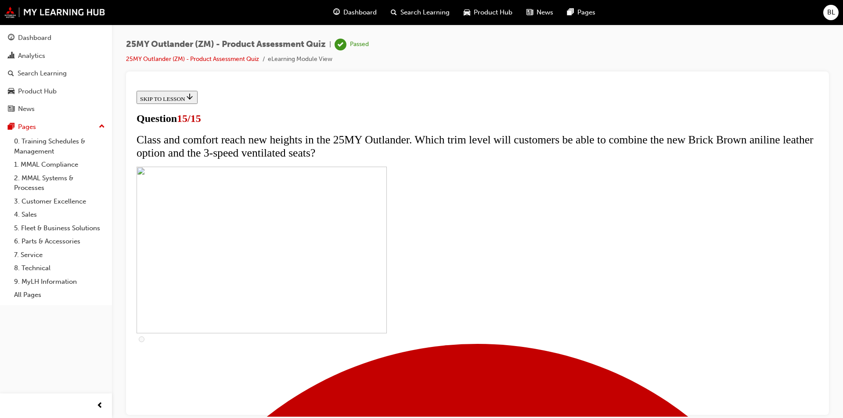
scroll to position [118, 0]
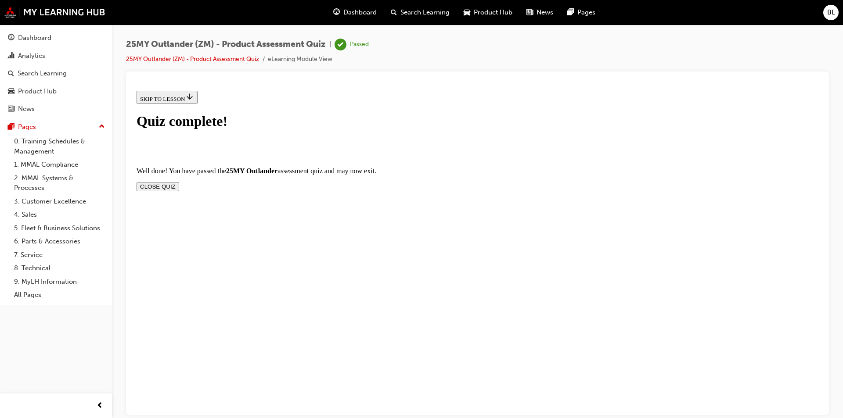
click at [179, 182] on button "CLOSE QUIZ" at bounding box center [158, 186] width 43 height 9
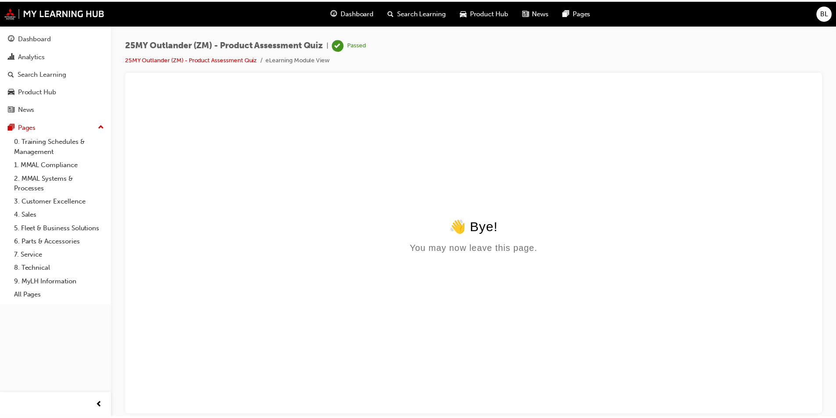
scroll to position [0, 0]
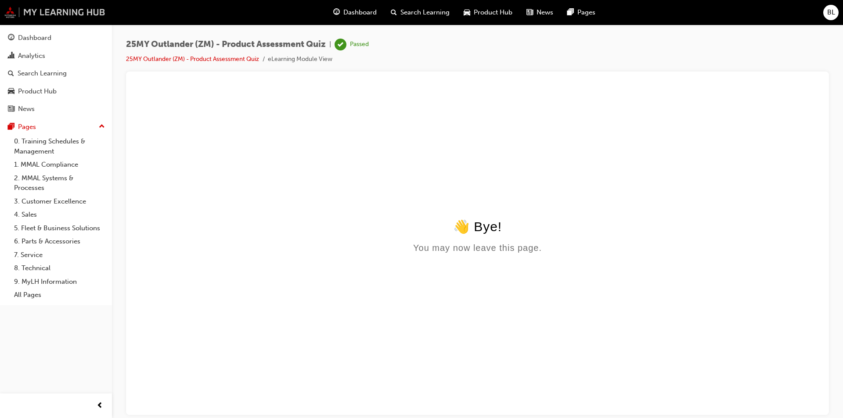
click at [61, 8] on img at bounding box center [54, 12] width 101 height 11
